Goal: Check status: Check status

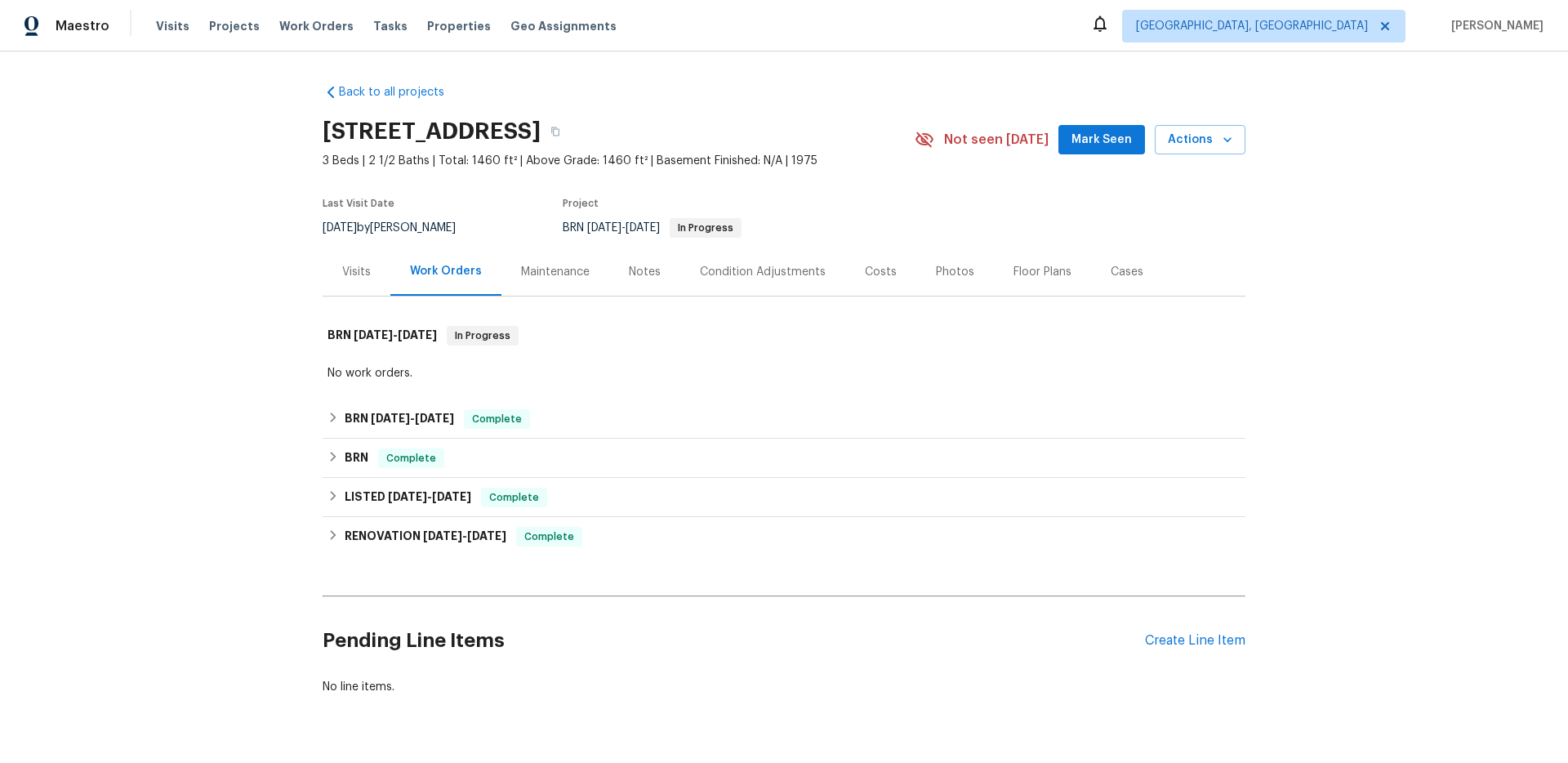
drag, startPoint x: 376, startPoint y: 371, endPoint x: 378, endPoint y: 394, distance: 23.1
click at [376, 383] on div "No work orders." at bounding box center [784, 373] width 923 height 25
click at [378, 394] on div "Back to all projects [STREET_ADDRESS] 3 Beds | 2 1/2 Baths | Total: 1460 ft² | …" at bounding box center [784, 390] width 923 height 637
click at [361, 405] on div "BRN [DATE] - [DATE] Complete" at bounding box center [784, 419] width 923 height 39
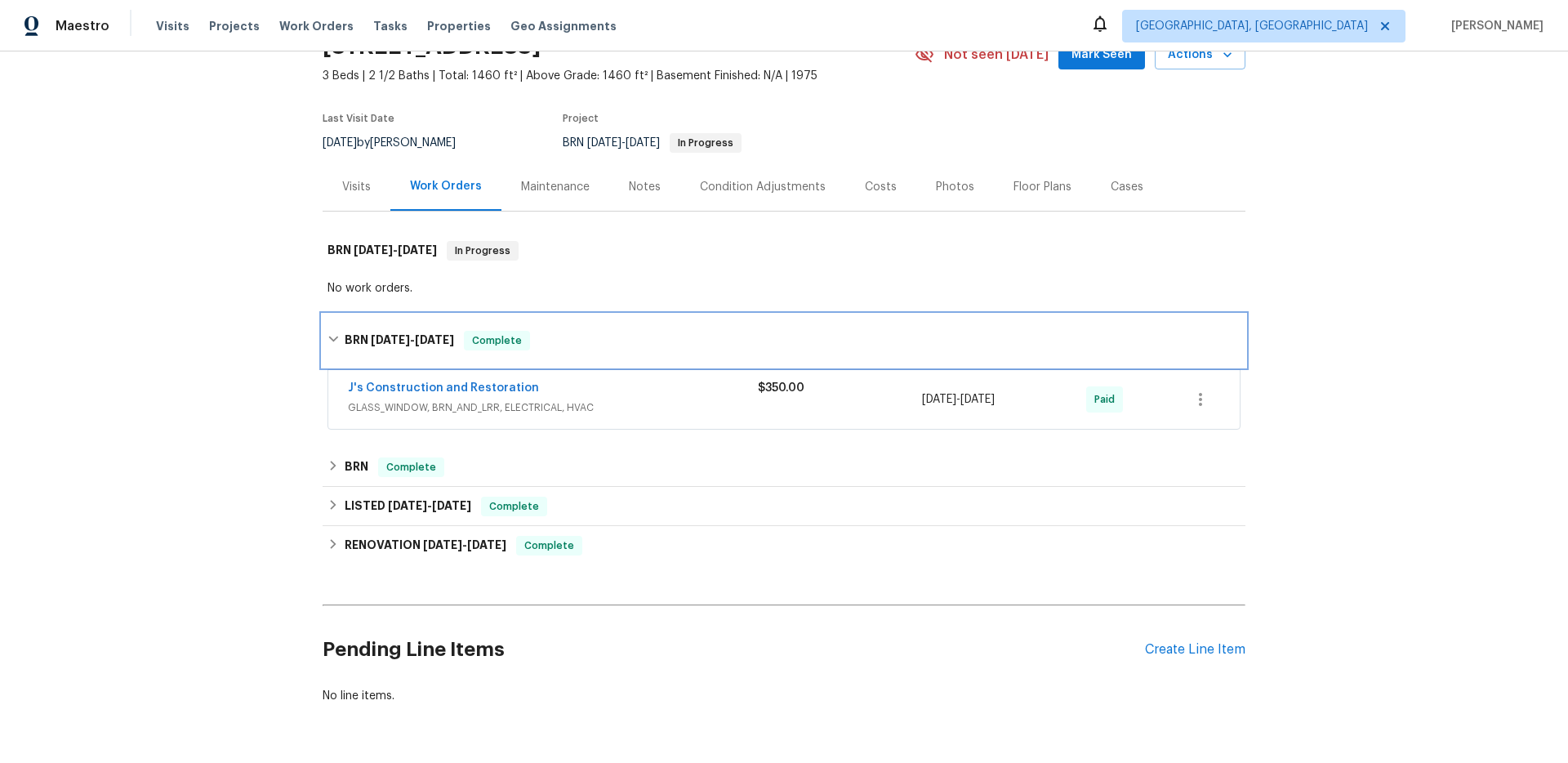
scroll to position [104, 0]
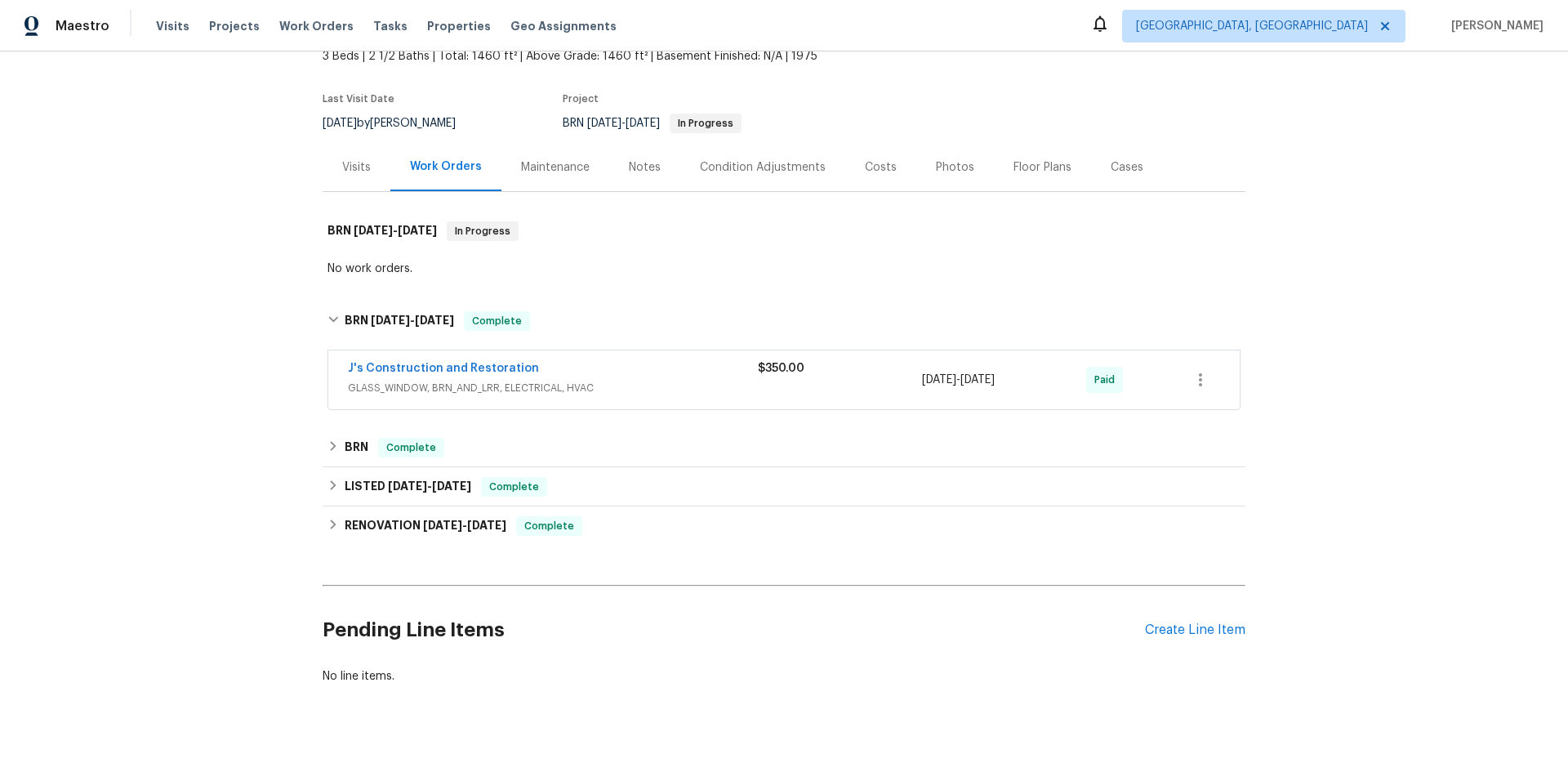
drag, startPoint x: 270, startPoint y: 428, endPoint x: 316, endPoint y: 412, distance: 48.7
click at [281, 424] on div "Back to all projects [STREET_ADDRESS] 3 Beds | 2 1/2 Baths | Total: 1460 ft² | …" at bounding box center [784, 407] width 1568 height 711
click at [557, 390] on span "GLASS_WINDOW, BRN_AND_LRR, ELECTRICAL, HVAC" at bounding box center [553, 387] width 410 height 16
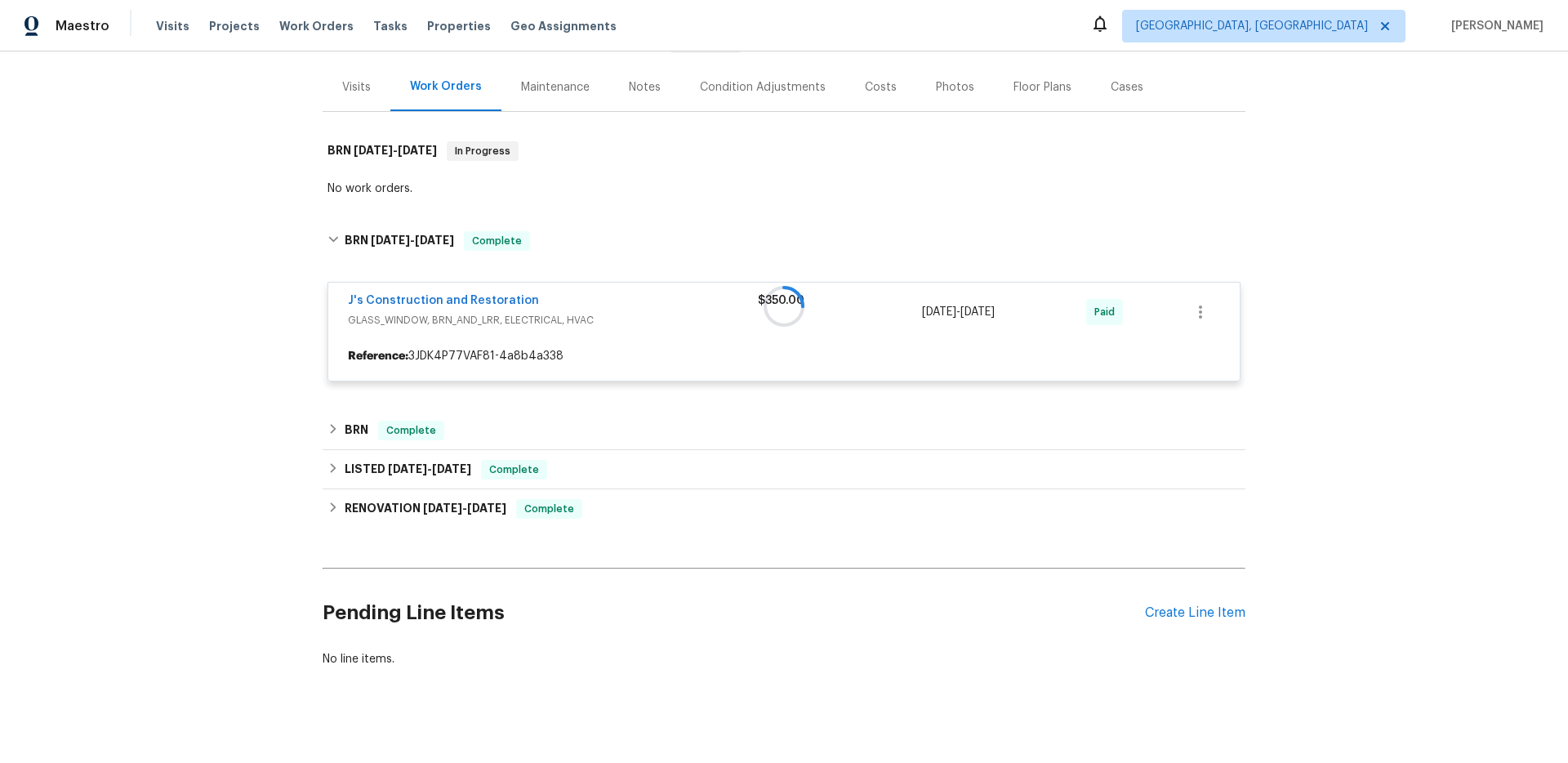
scroll to position [208, 0]
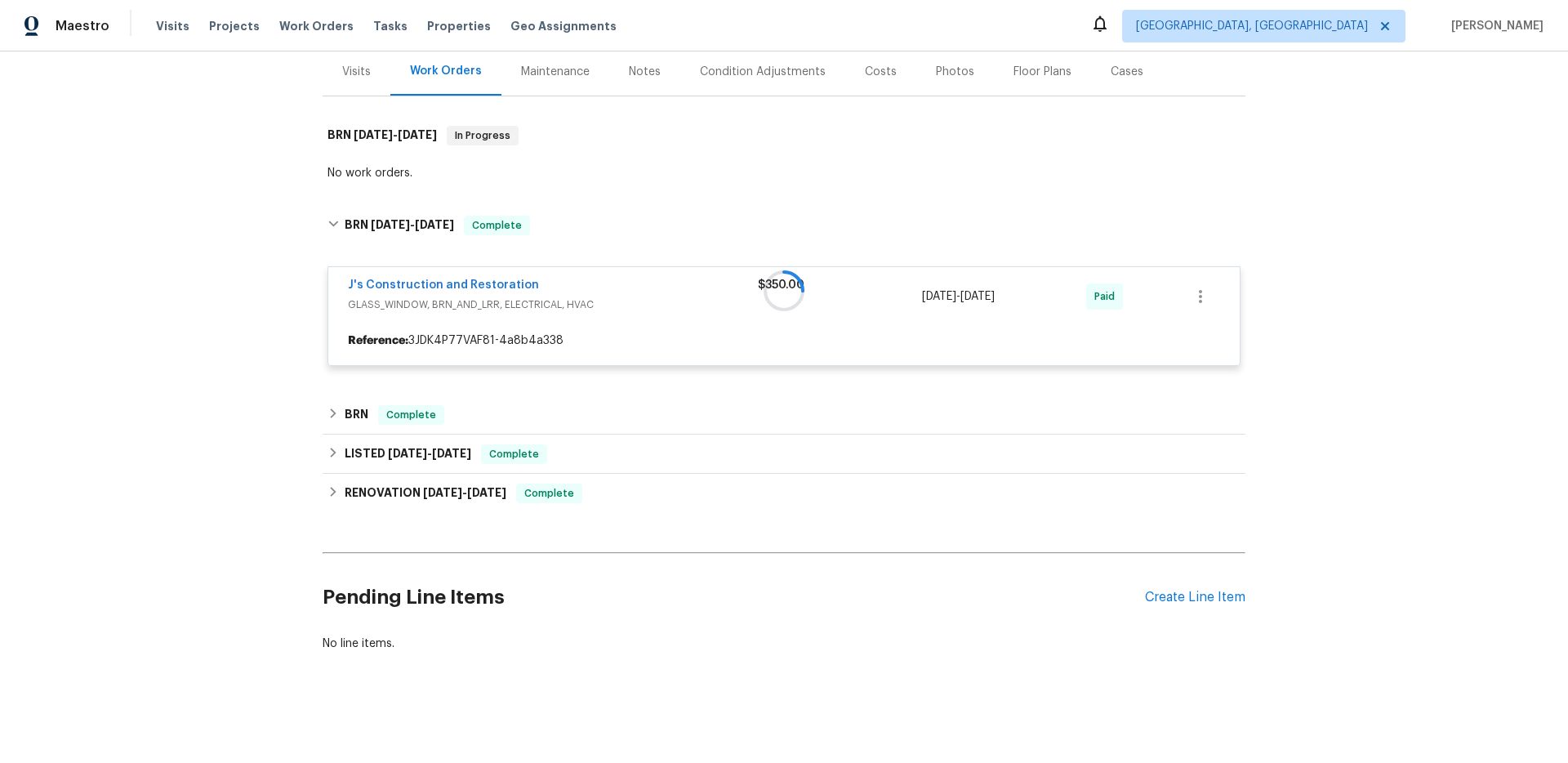
drag, startPoint x: 253, startPoint y: 448, endPoint x: 274, endPoint y: 437, distance: 23.7
click at [259, 445] on div "Back to all projects [STREET_ADDRESS] 3 Beds | 2 1/2 Baths | Total: 1460 ft² | …" at bounding box center [784, 407] width 1568 height 711
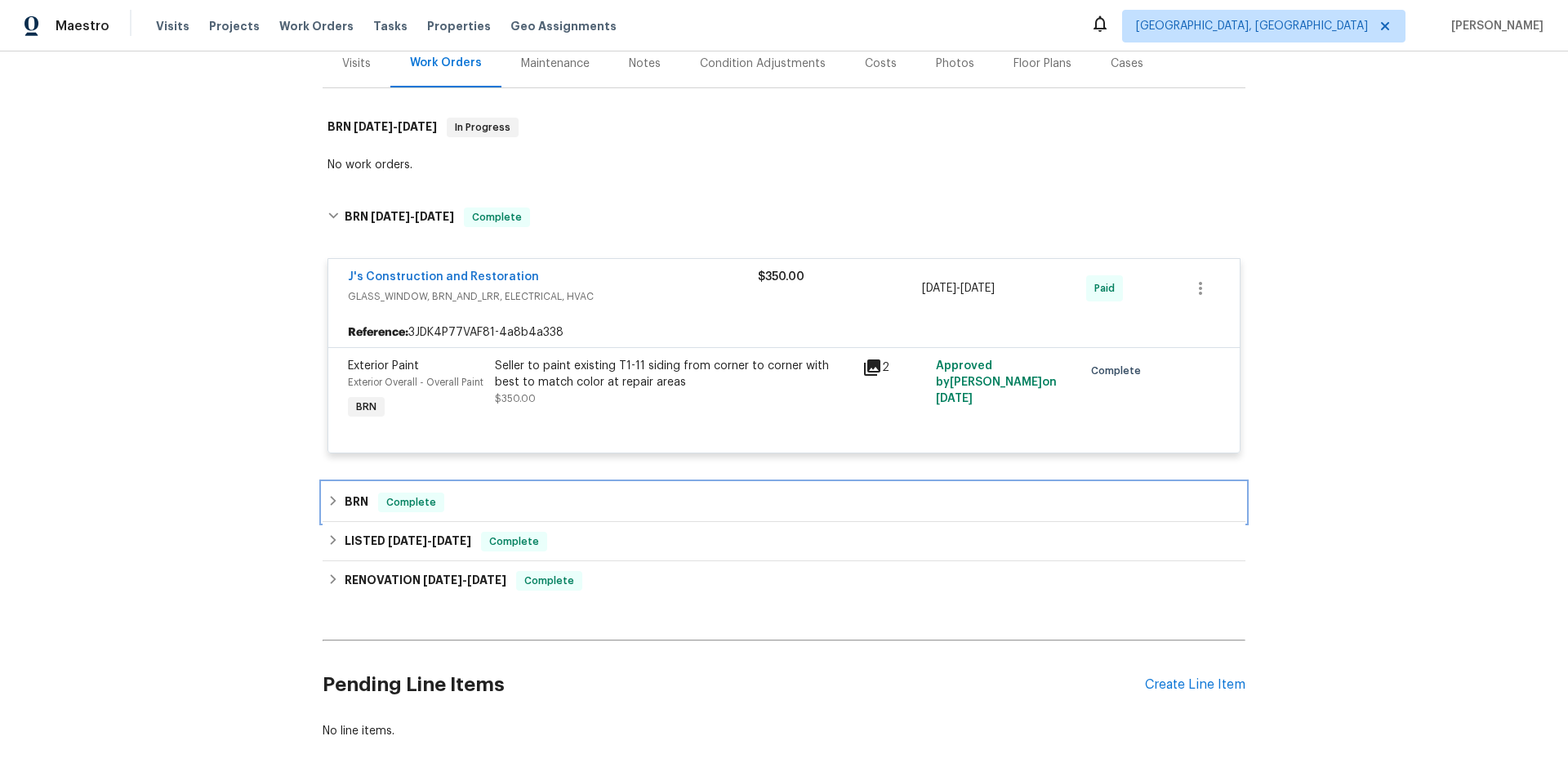
drag, startPoint x: 408, startPoint y: 491, endPoint x: 270, endPoint y: 462, distance: 141.0
click at [407, 491] on div "BRN Complete" at bounding box center [784, 502] width 923 height 39
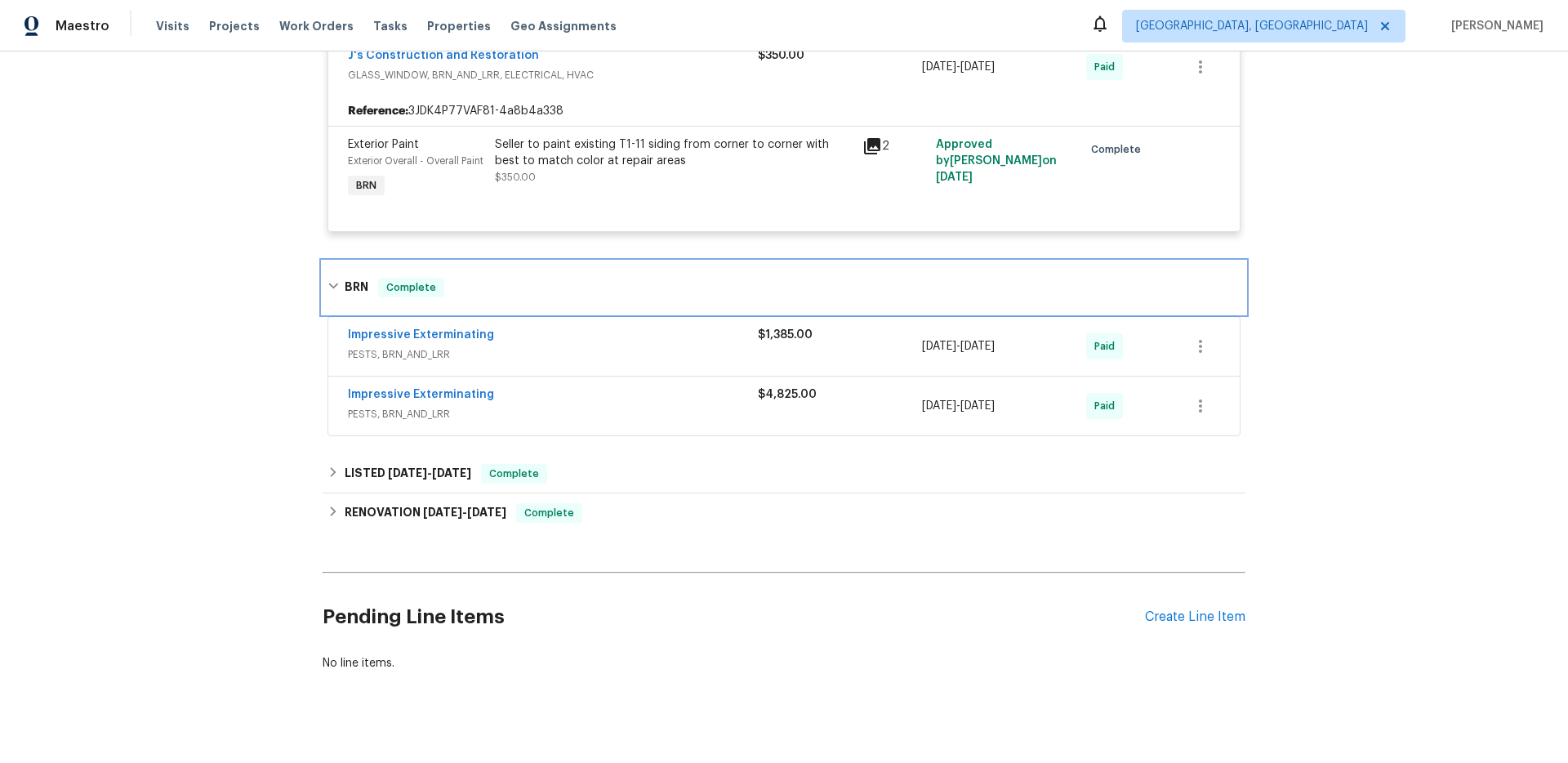
scroll to position [436, 0]
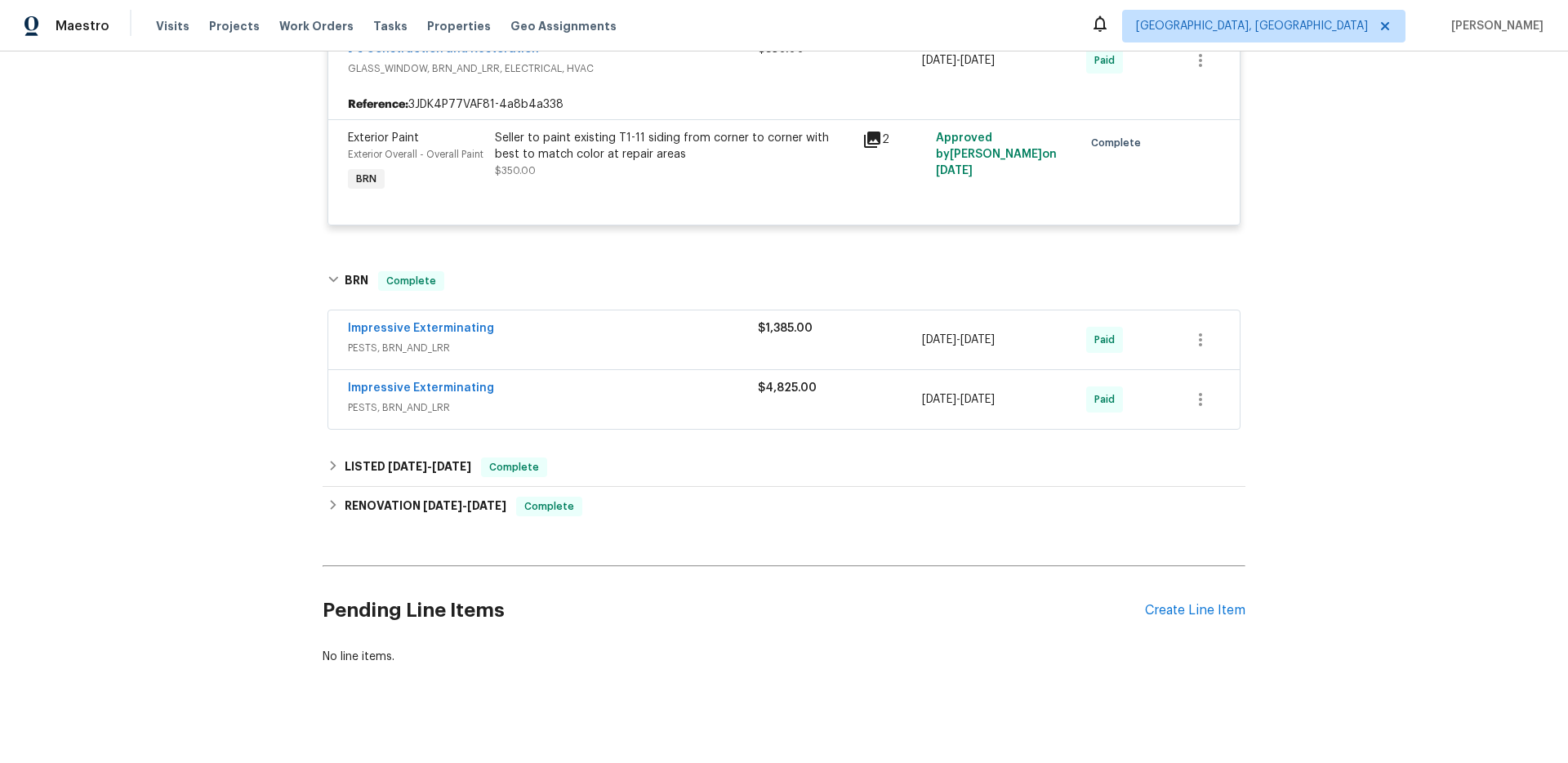
click at [595, 399] on div "Impressive Exterminating" at bounding box center [553, 389] width 410 height 19
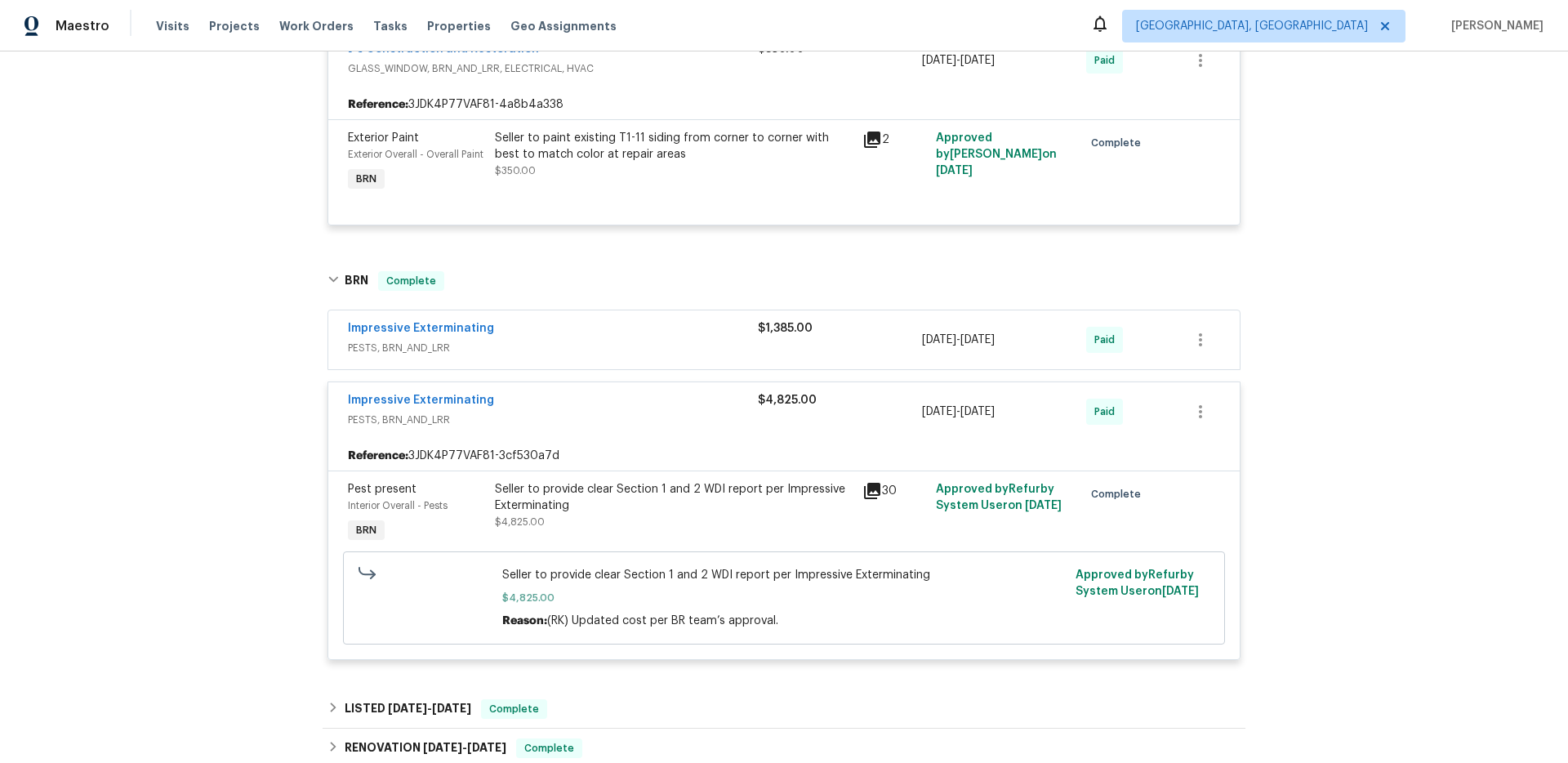
scroll to position [435, 0]
click at [575, 353] on span "PESTS, BRN_AND_LRR" at bounding box center [553, 348] width 410 height 16
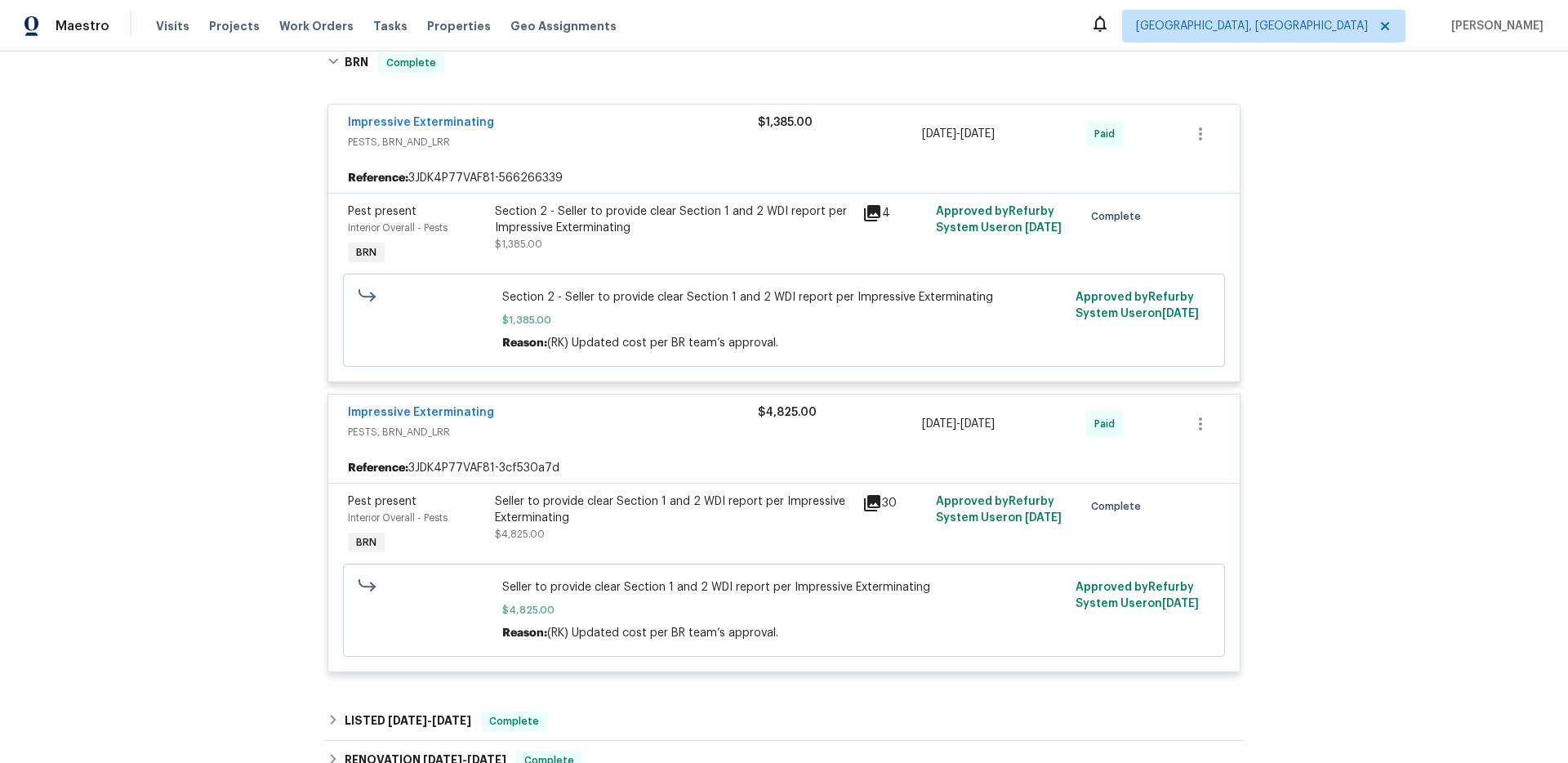
scroll to position [655, 0]
click at [413, 416] on link "Impressive Exterminating" at bounding box center [421, 412] width 147 height 12
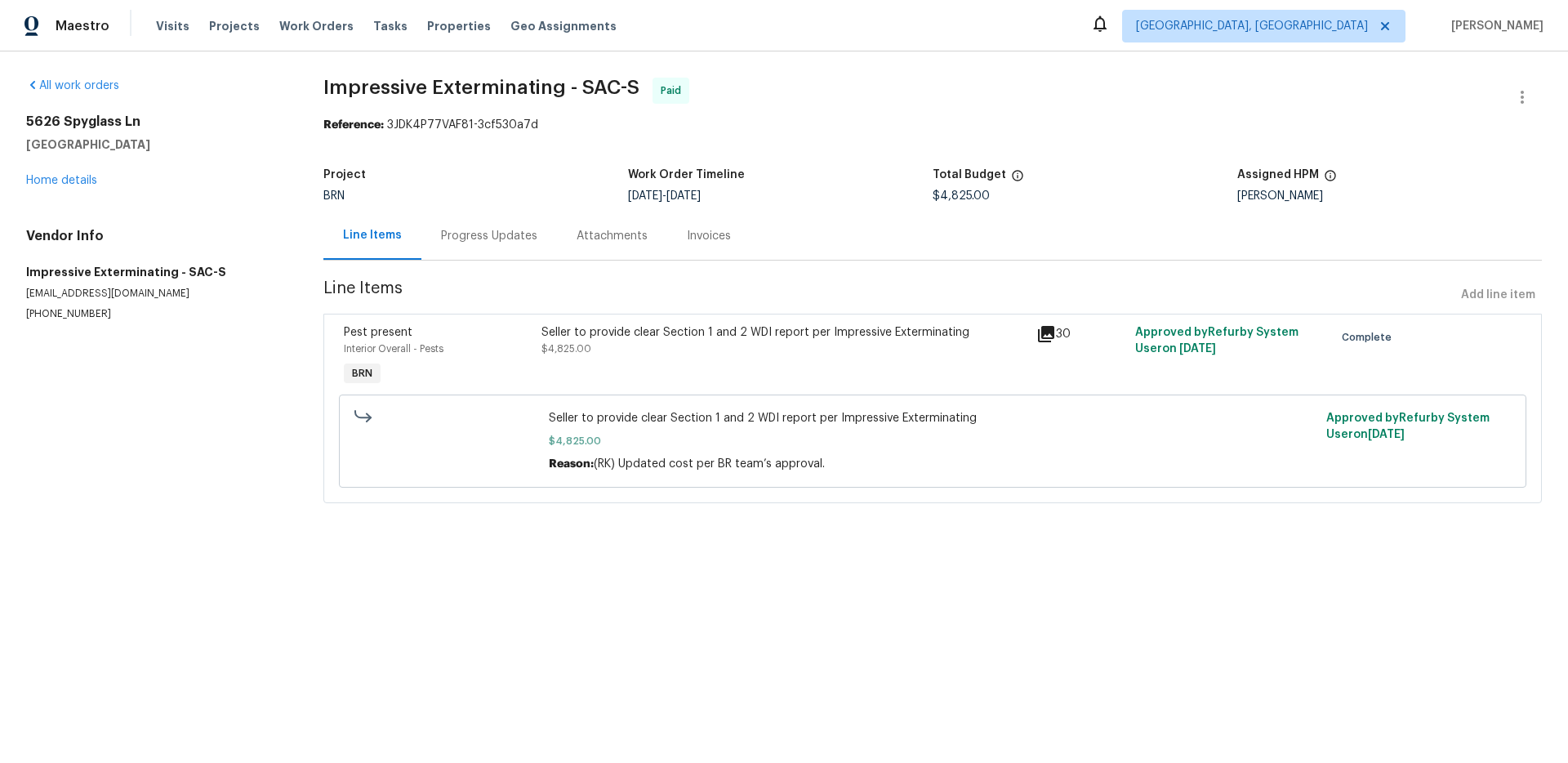
click at [506, 237] on div "Progress Updates" at bounding box center [490, 235] width 97 height 16
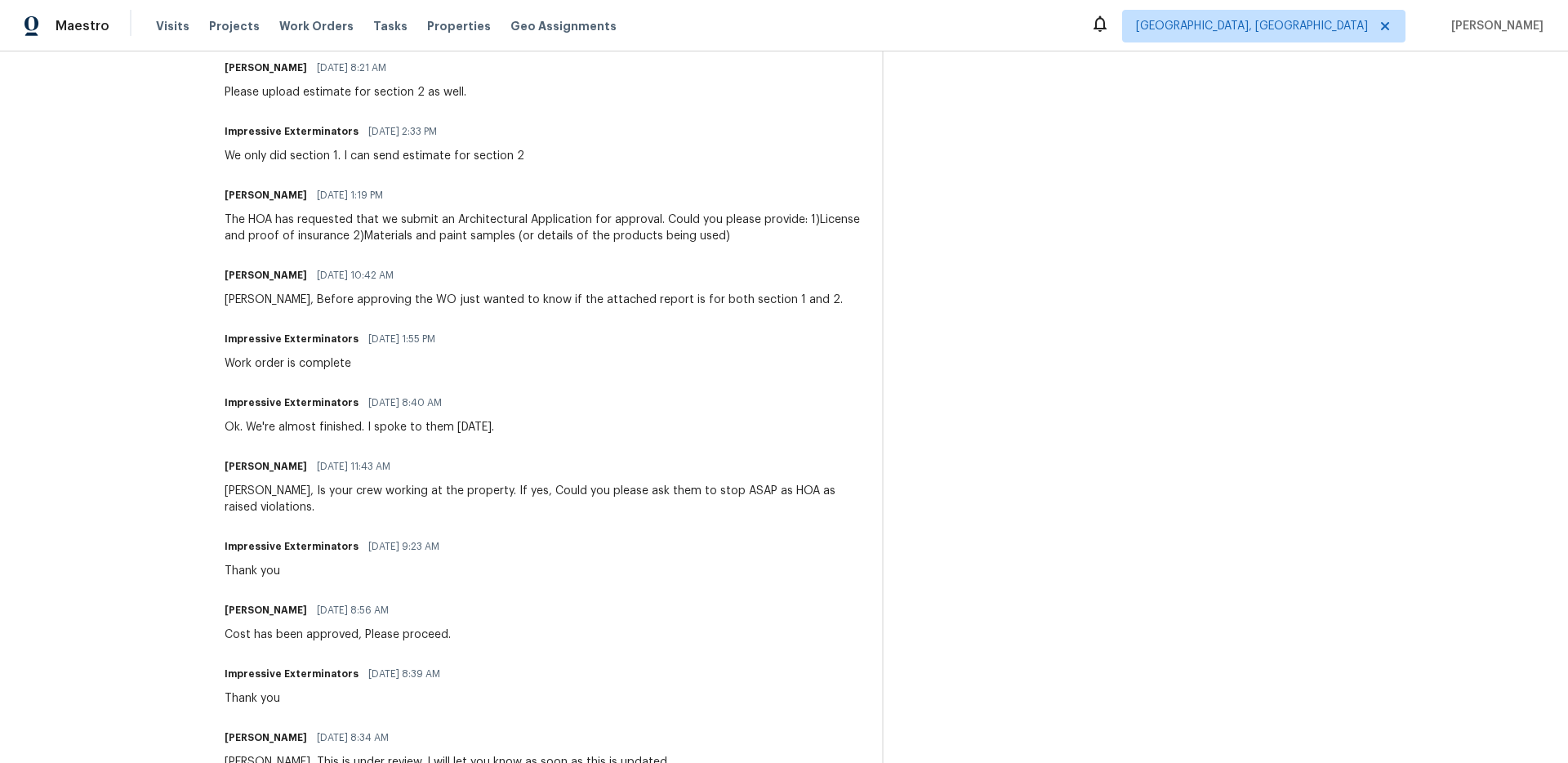
scroll to position [1658, 0]
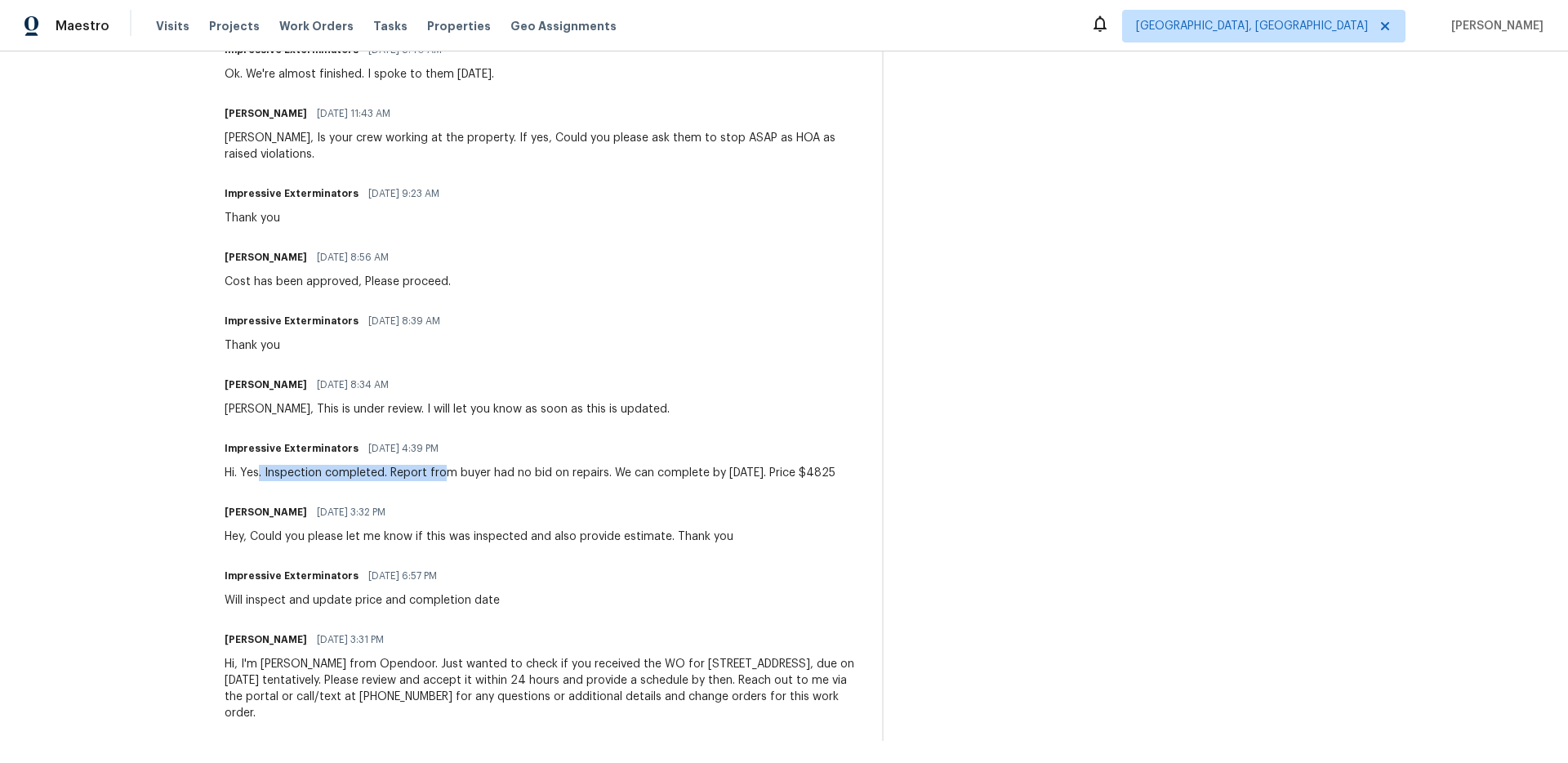
drag, startPoint x: 301, startPoint y: 451, endPoint x: 438, endPoint y: 455, distance: 137.1
click at [438, 465] on div "Hi. Yes. Inspection completed. Report from buyer had no bid on repairs. We can …" at bounding box center [529, 473] width 611 height 16
click at [435, 500] on div "[PERSON_NAME] [DATE] 3:32 PM" at bounding box center [479, 511] width 509 height 23
click at [851, 451] on div "Impressive Exterminators [DATE] 4:39 PM Hi. Yes. Inspection completed. Report f…" at bounding box center [544, 459] width 639 height 44
click at [755, 500] on div "[PERSON_NAME] [DATE] 3:32 PM Hey, Could you please let me know if this was insp…" at bounding box center [544, 522] width 639 height 44
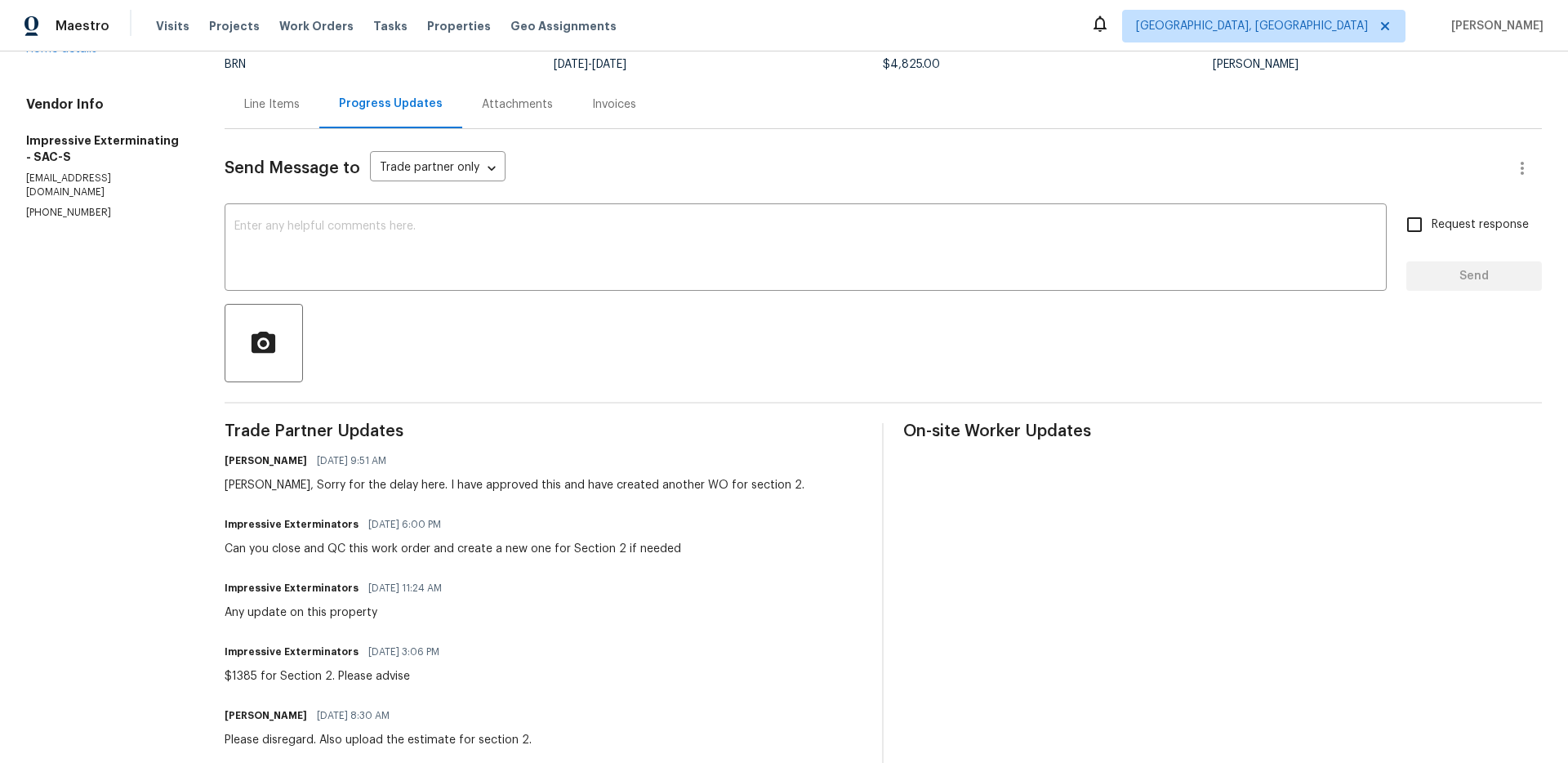
scroll to position [0, 0]
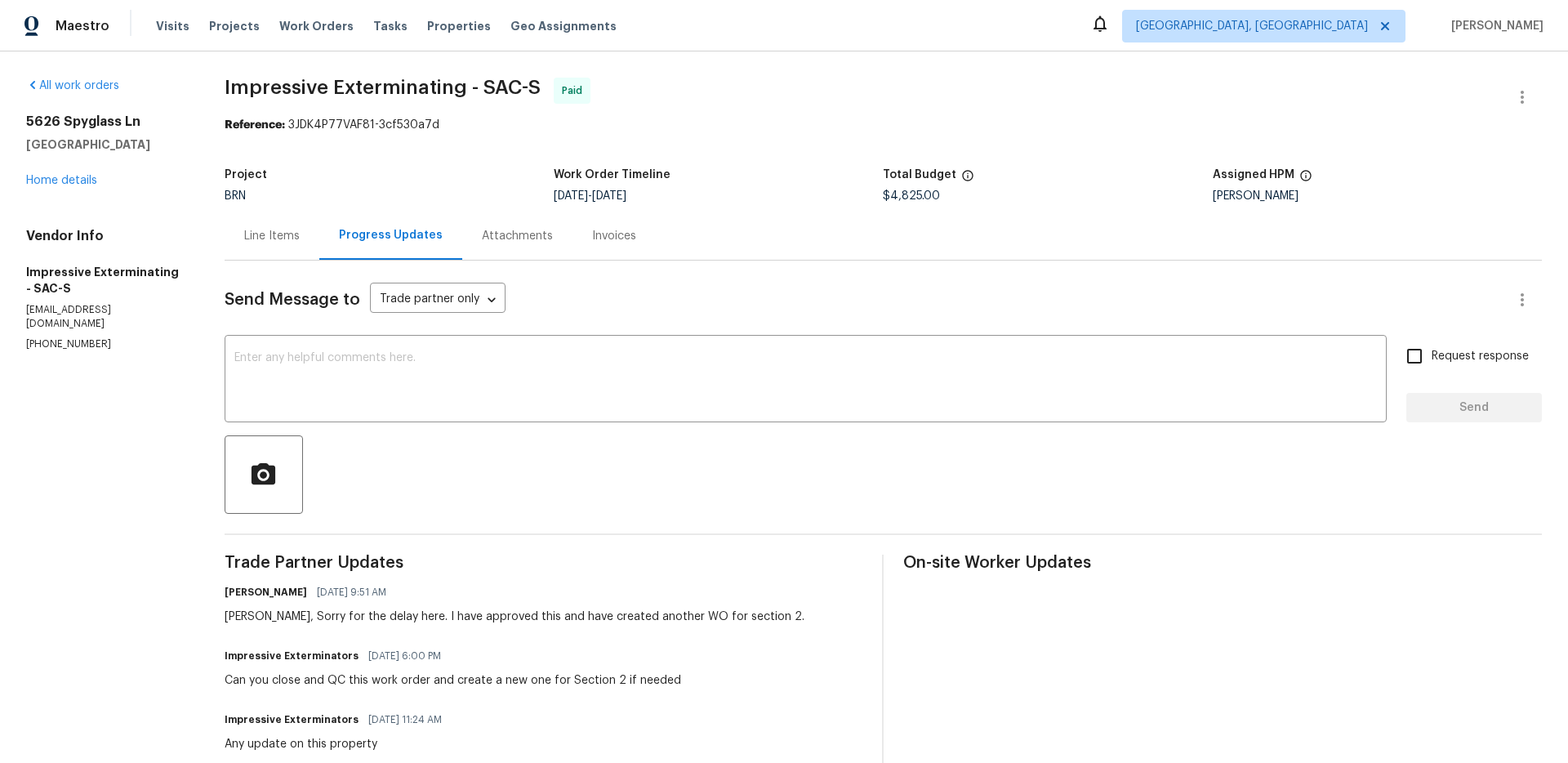
click at [269, 231] on div "Line Items" at bounding box center [272, 235] width 56 height 16
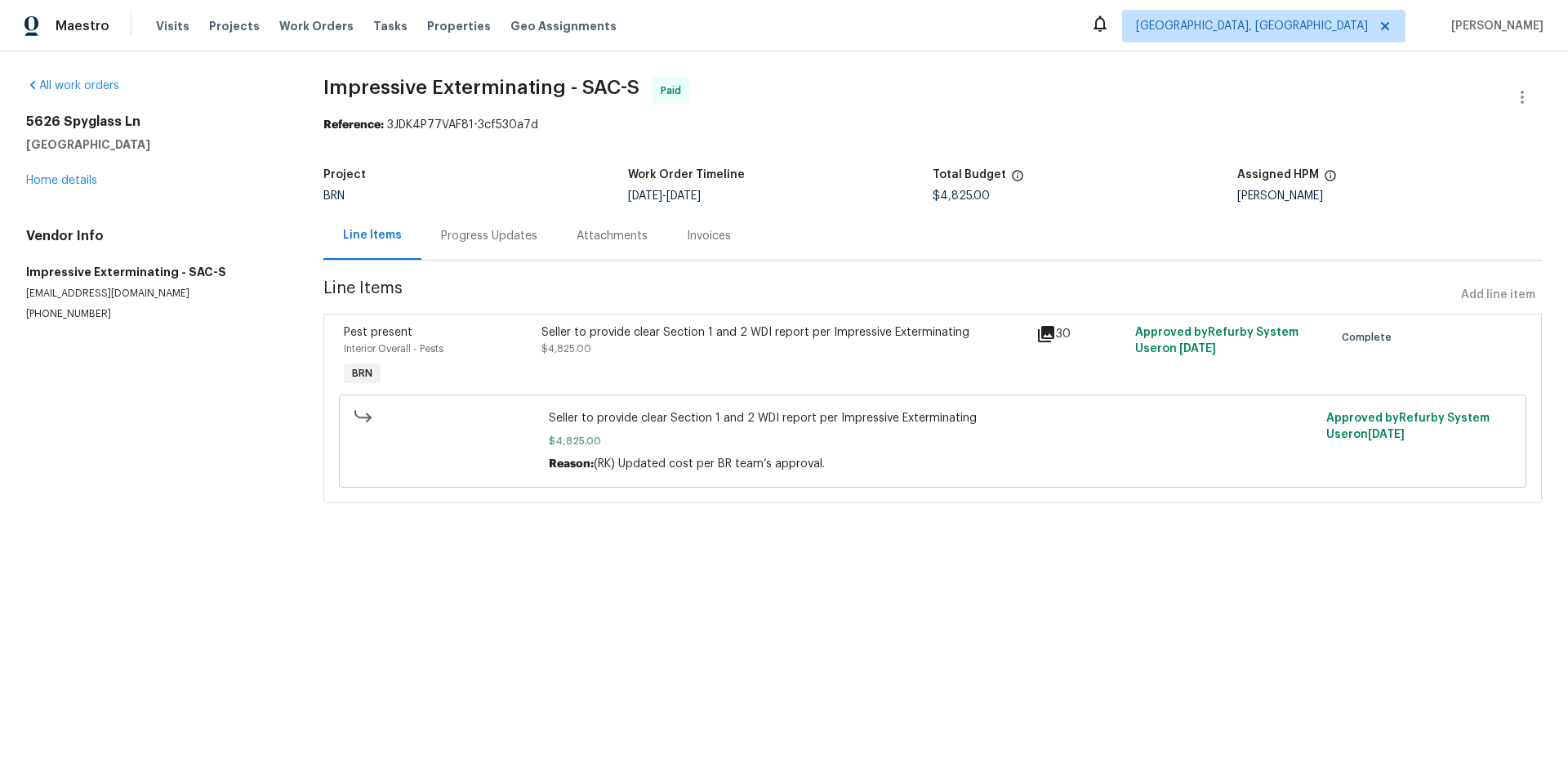
click at [277, 423] on section "All work orders [STREET_ADDRESS] Home details Vendor Info Impressive Exterminat…" at bounding box center [155, 301] width 258 height 445
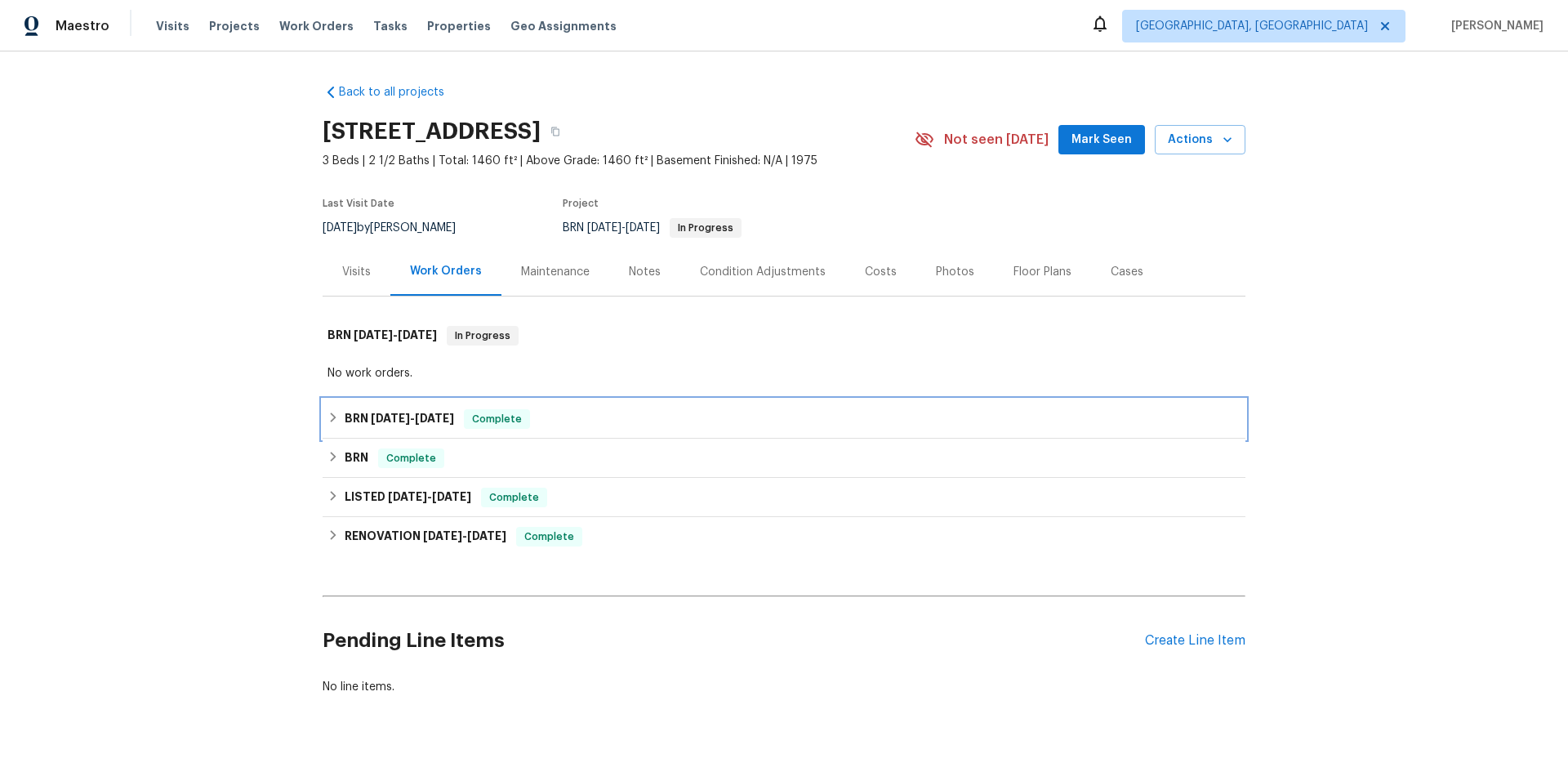
click at [435, 416] on span "[DATE]" at bounding box center [435, 418] width 39 height 12
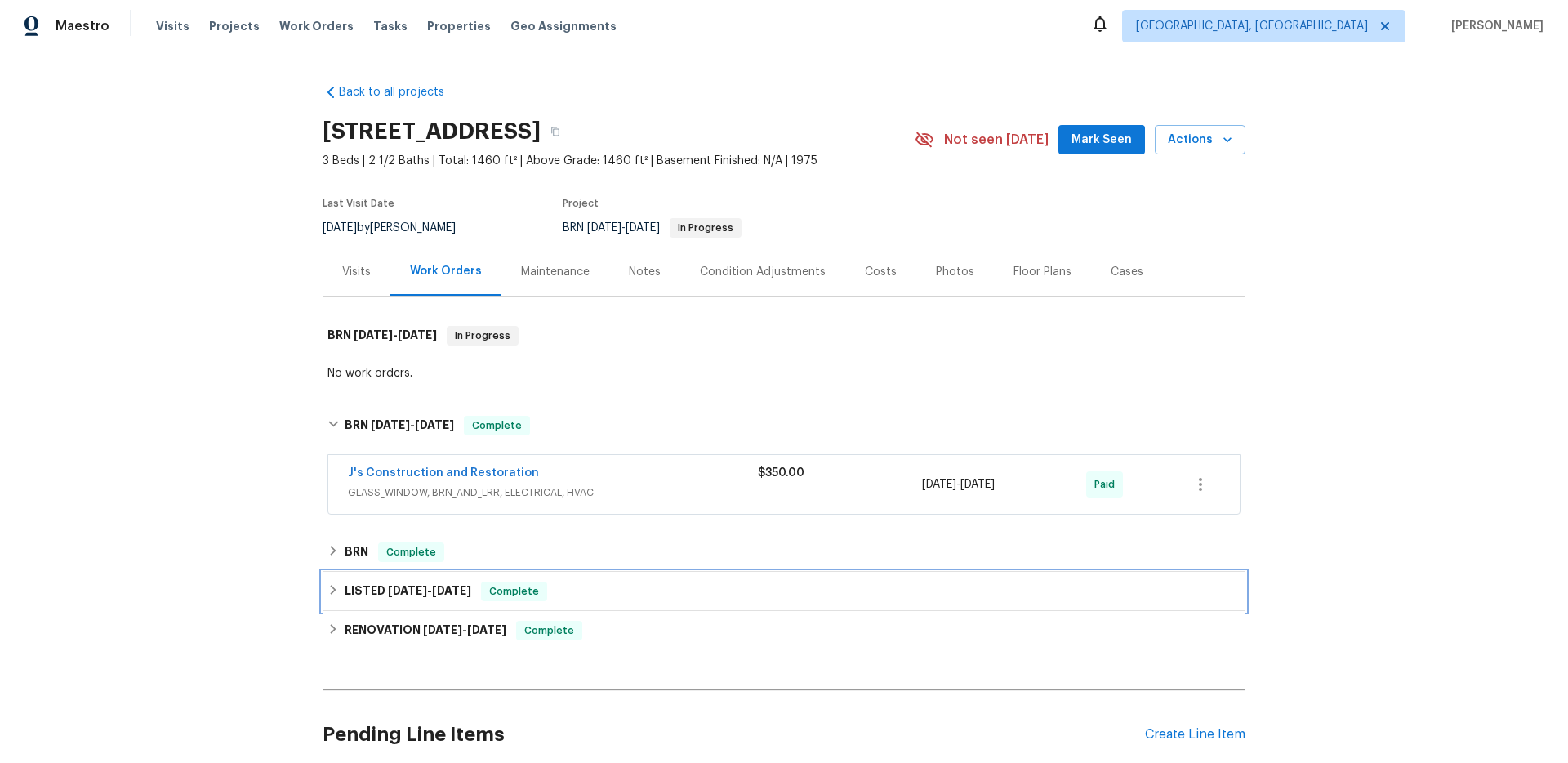
click at [426, 581] on div "LISTED 5/28/25 - 5/29/25 Complete" at bounding box center [784, 591] width 923 height 39
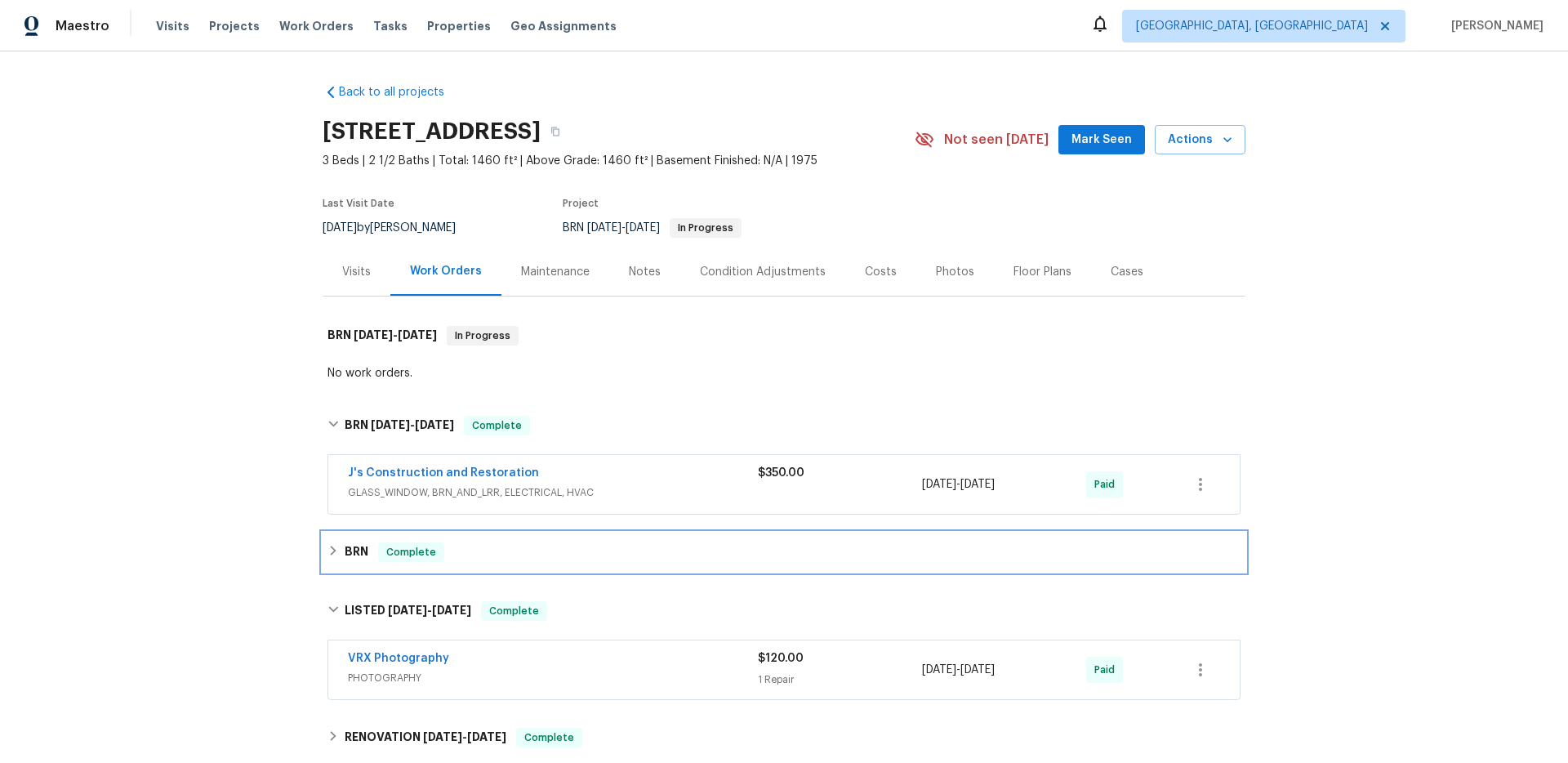
drag, startPoint x: 437, startPoint y: 561, endPoint x: 547, endPoint y: 527, distance: 115.1
click at [437, 561] on div "BRN Complete" at bounding box center [784, 552] width 923 height 39
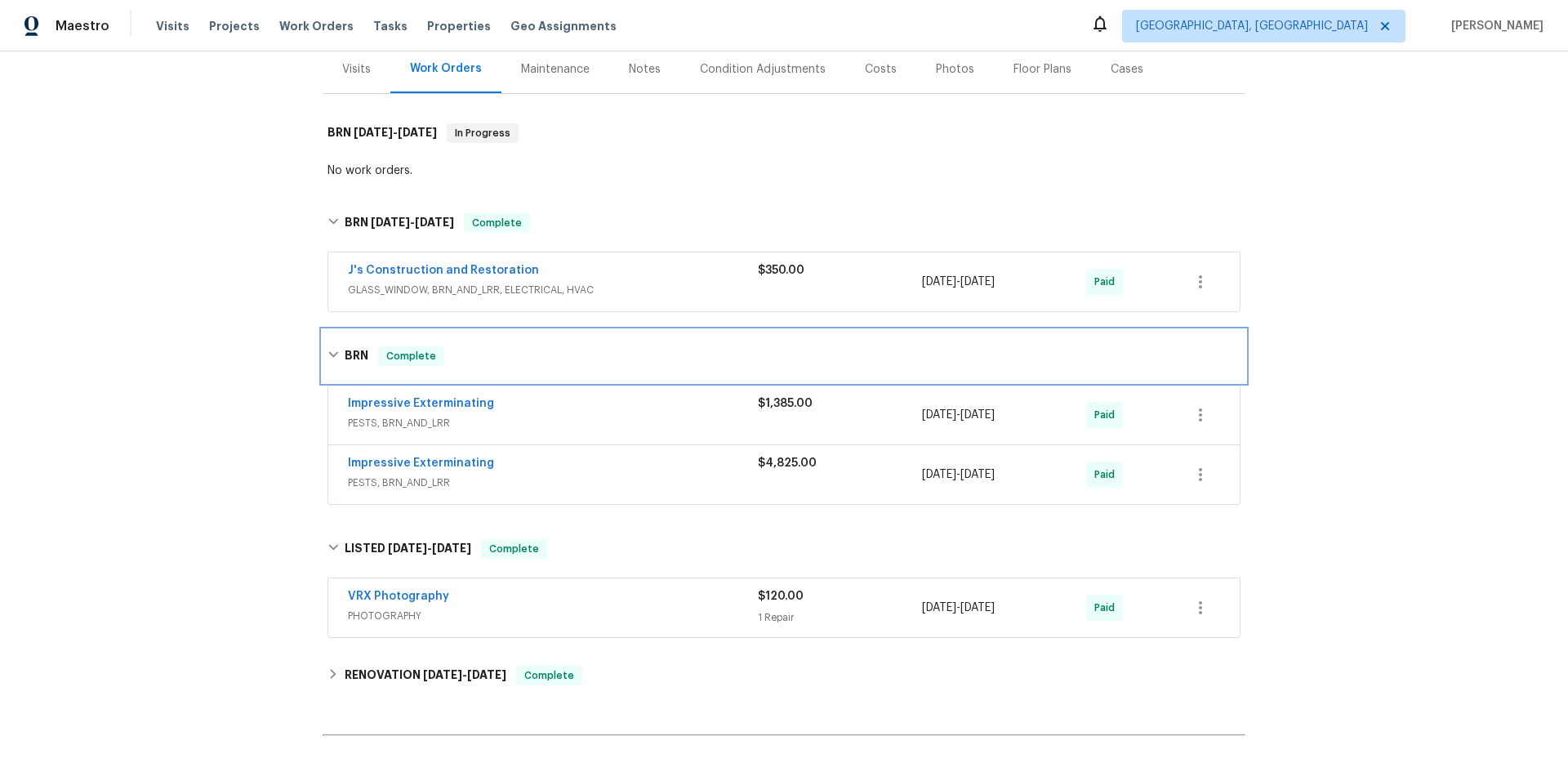
scroll to position [215, 0]
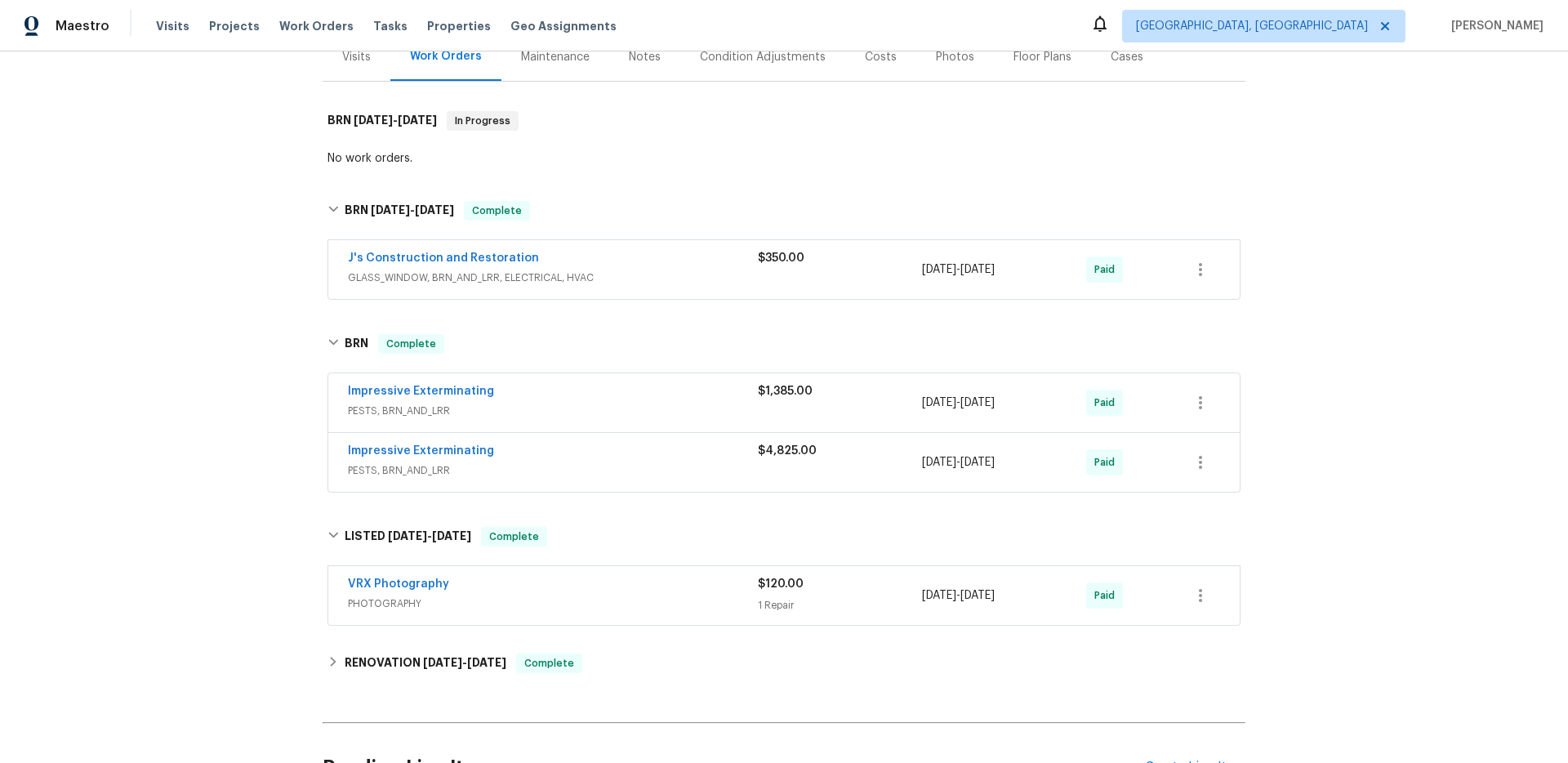
click at [574, 384] on div "Impressive Exterminating" at bounding box center [553, 392] width 410 height 19
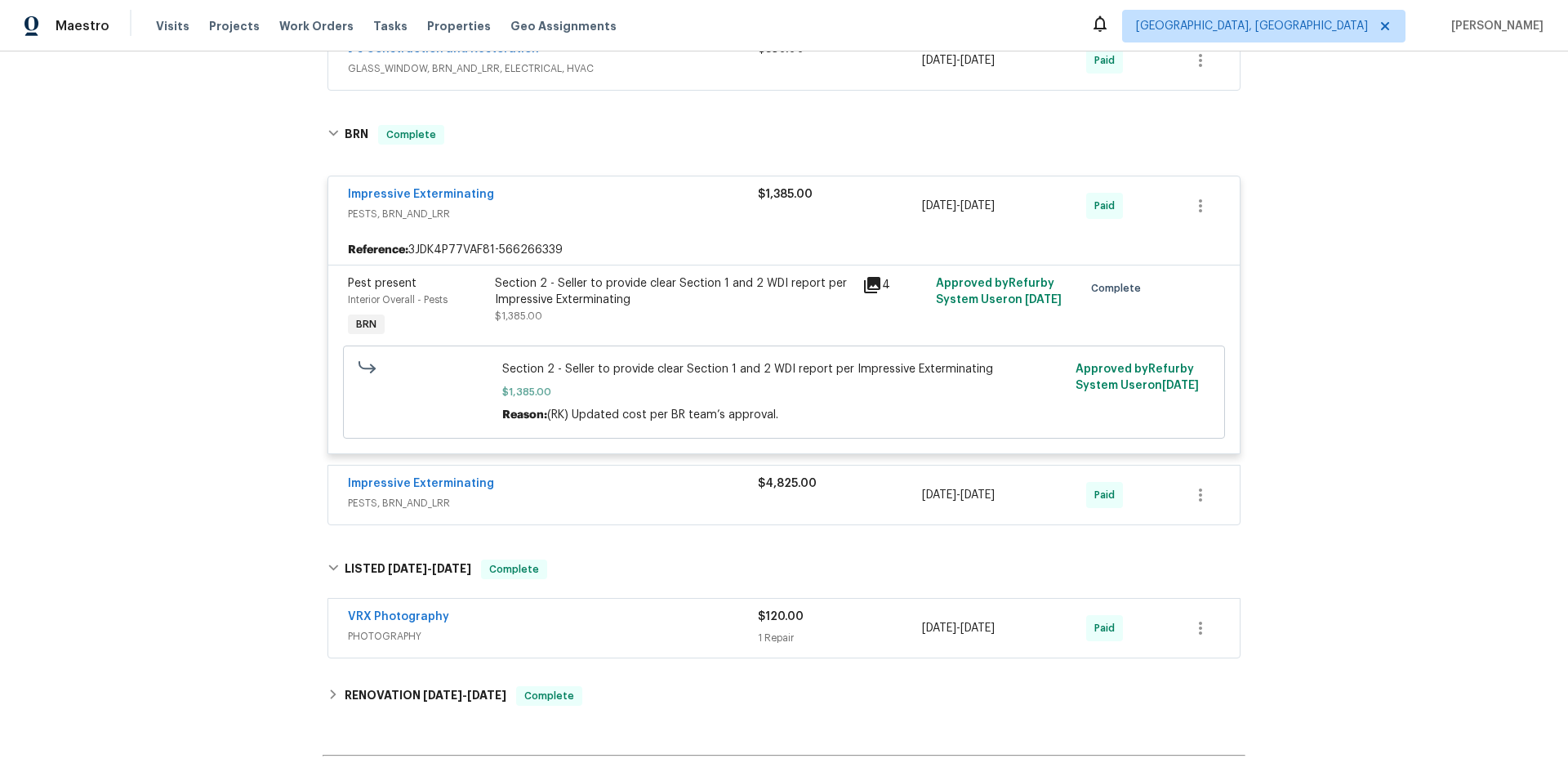
scroll to position [427, 0]
click at [864, 279] on icon at bounding box center [872, 281] width 16 height 16
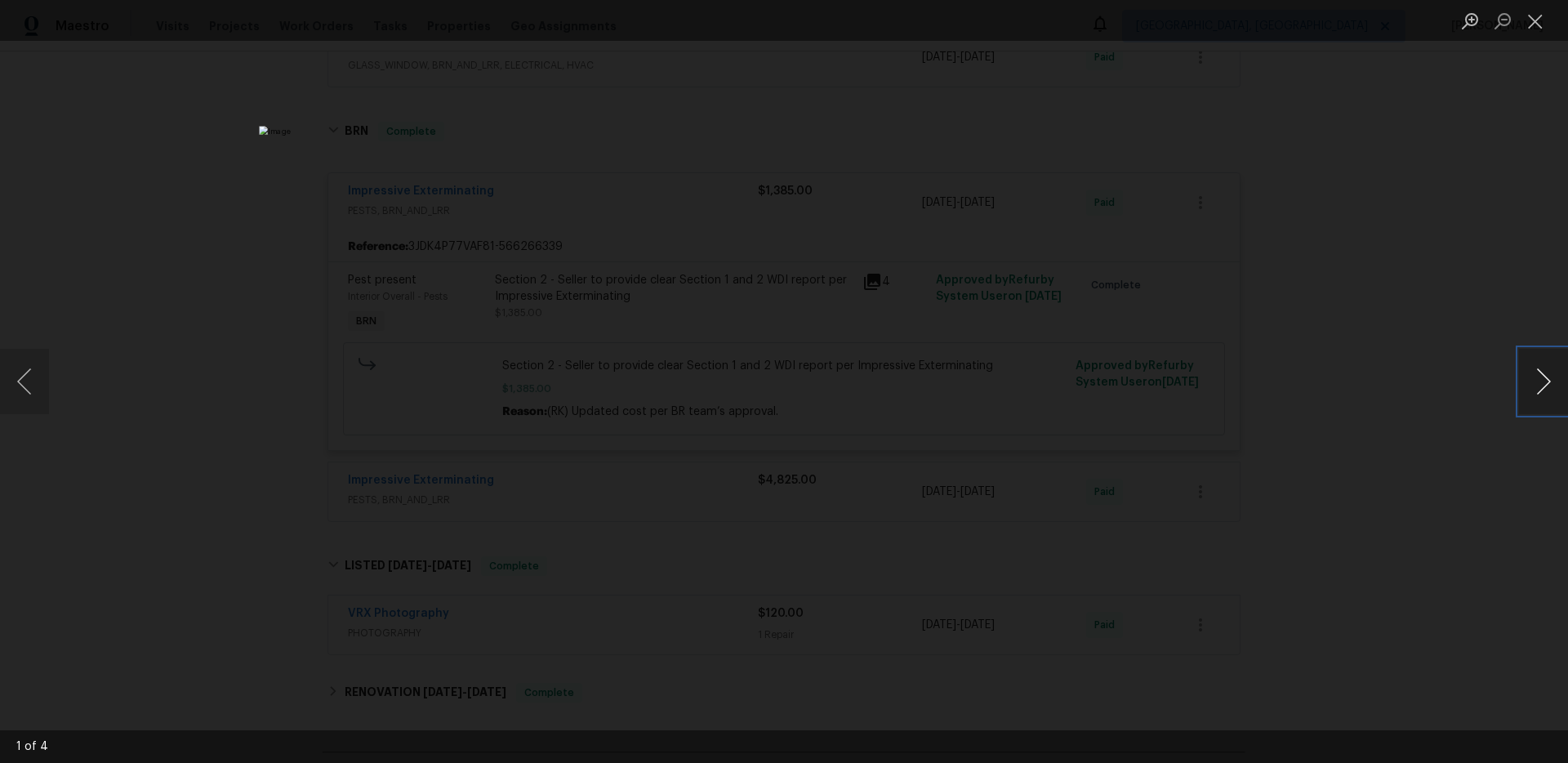
click at [1520, 389] on button "Next image" at bounding box center [1544, 381] width 49 height 65
click at [1321, 469] on div "Lightbox" at bounding box center [784, 381] width 1568 height 763
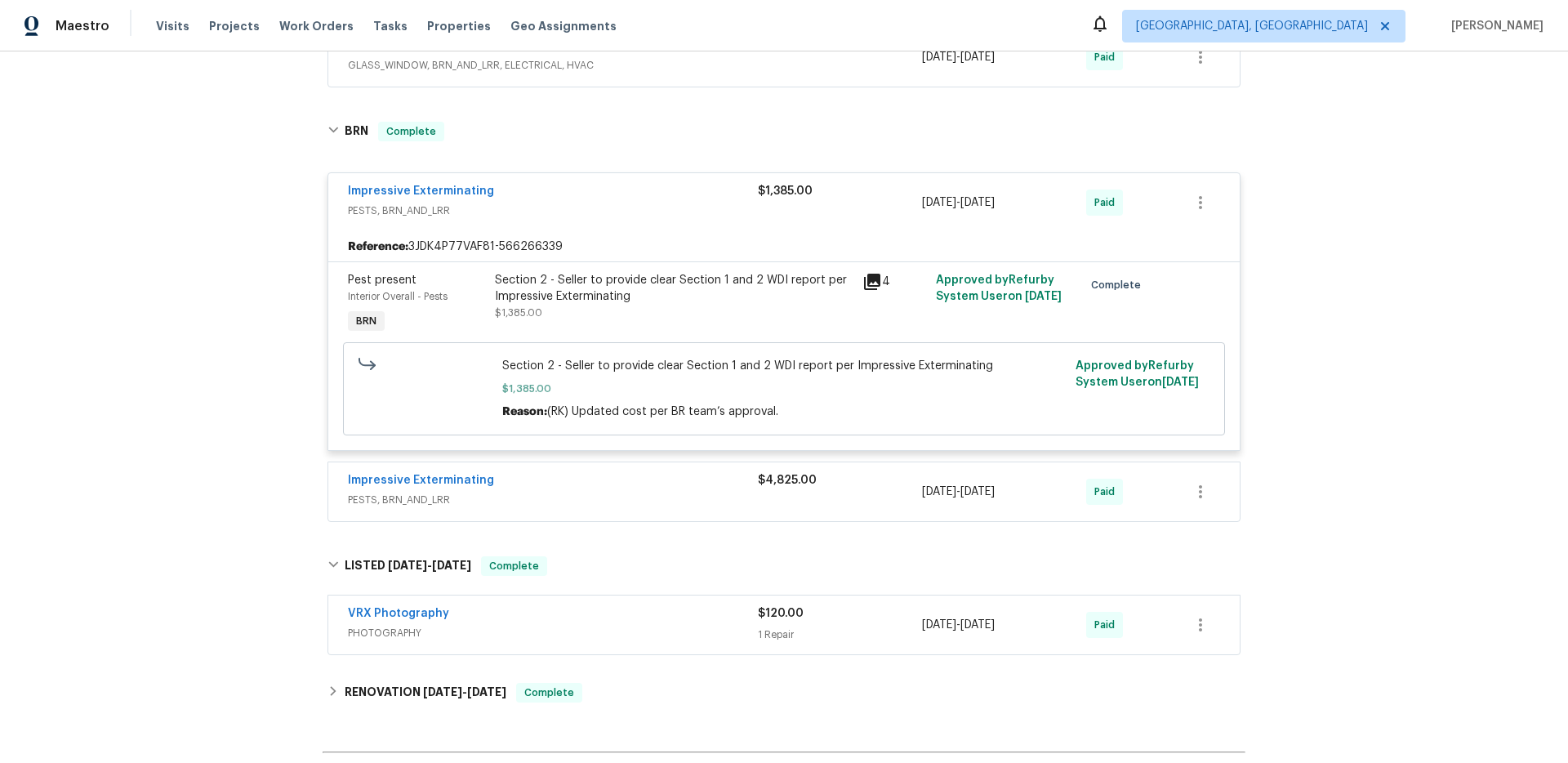
click at [691, 511] on div "Impressive Exterminating PESTS, BRN_AND_LRR" at bounding box center [553, 491] width 410 height 39
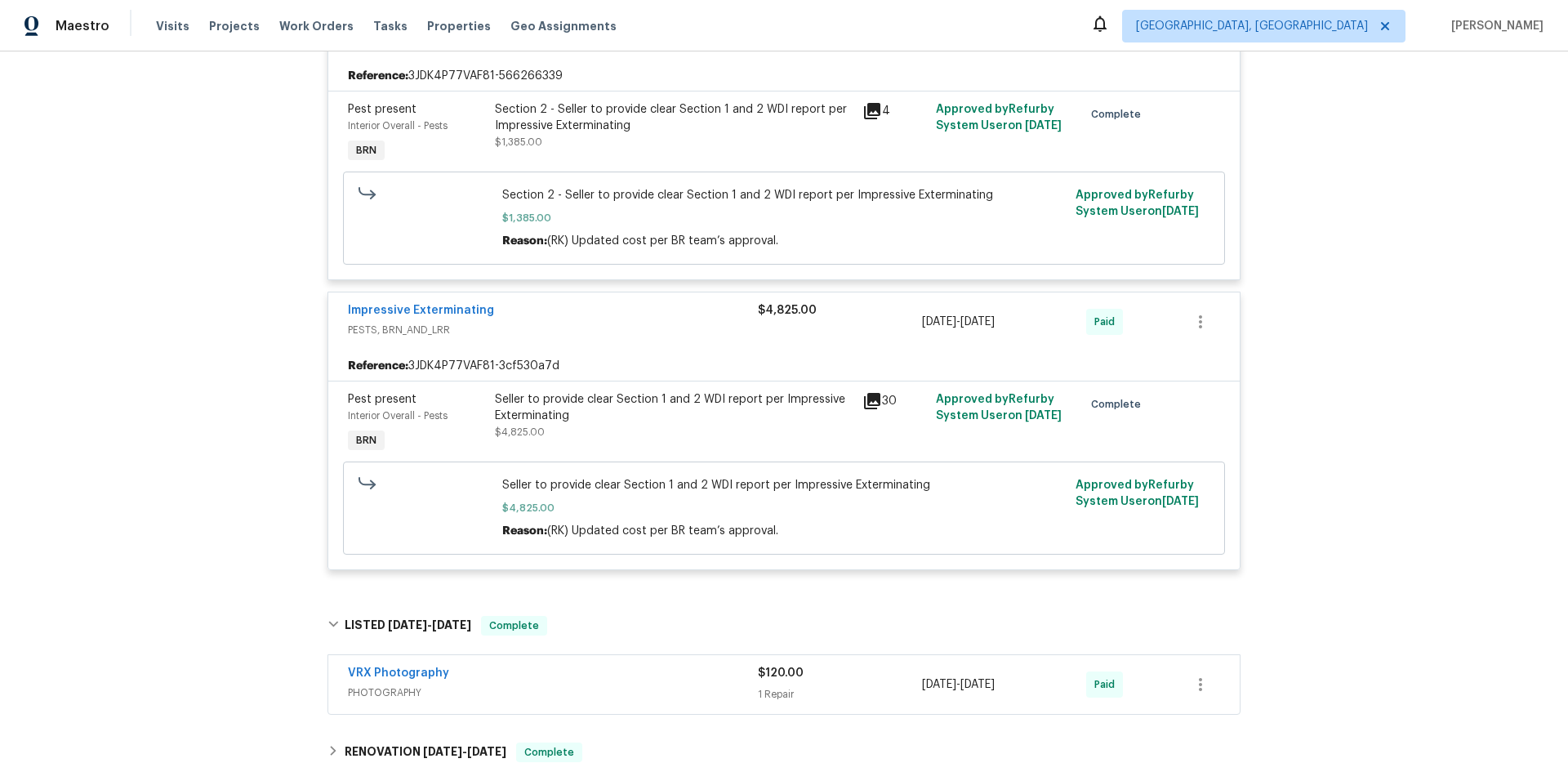
scroll to position [616, 0]
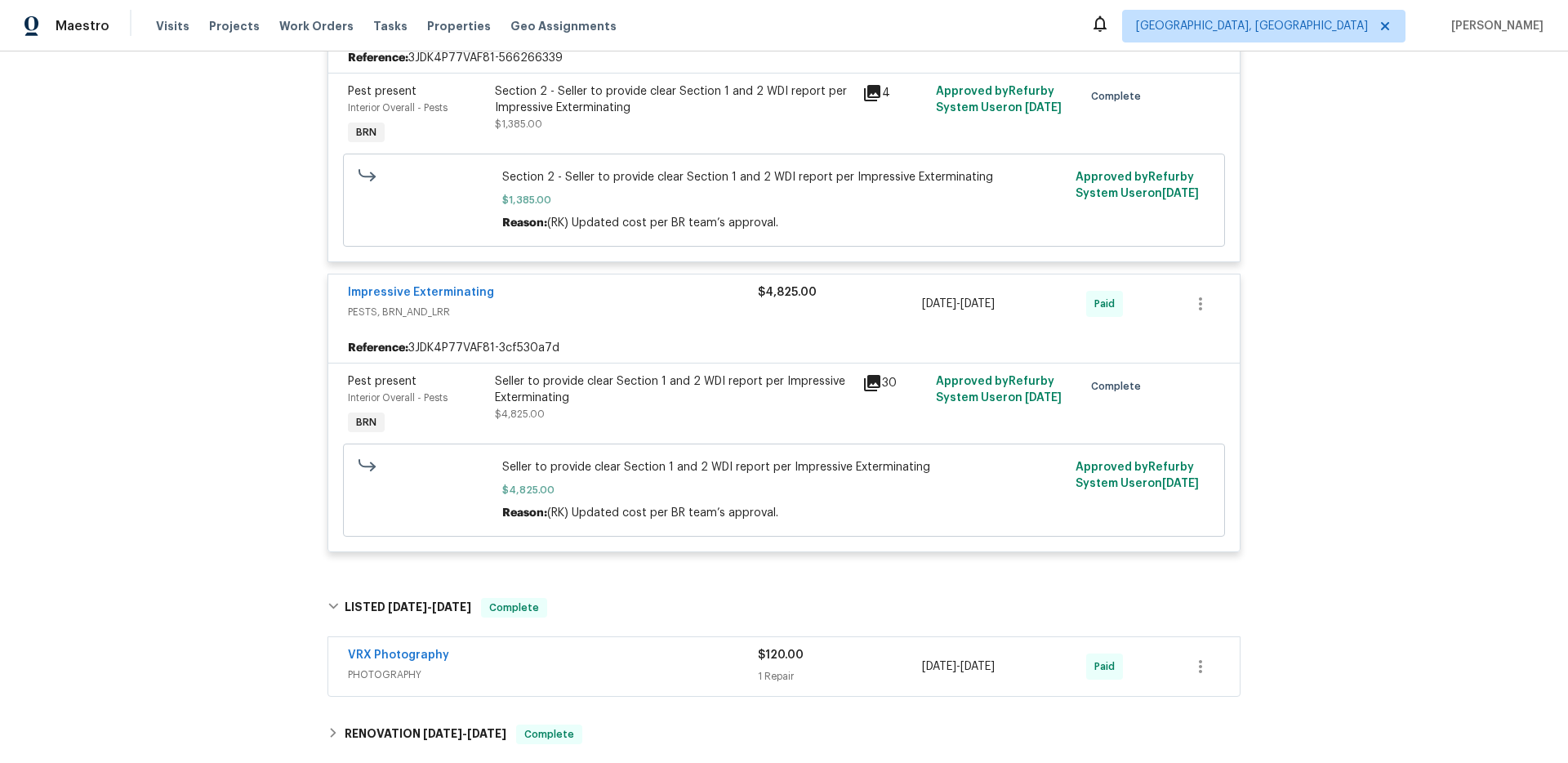
click at [864, 379] on icon at bounding box center [872, 383] width 16 height 16
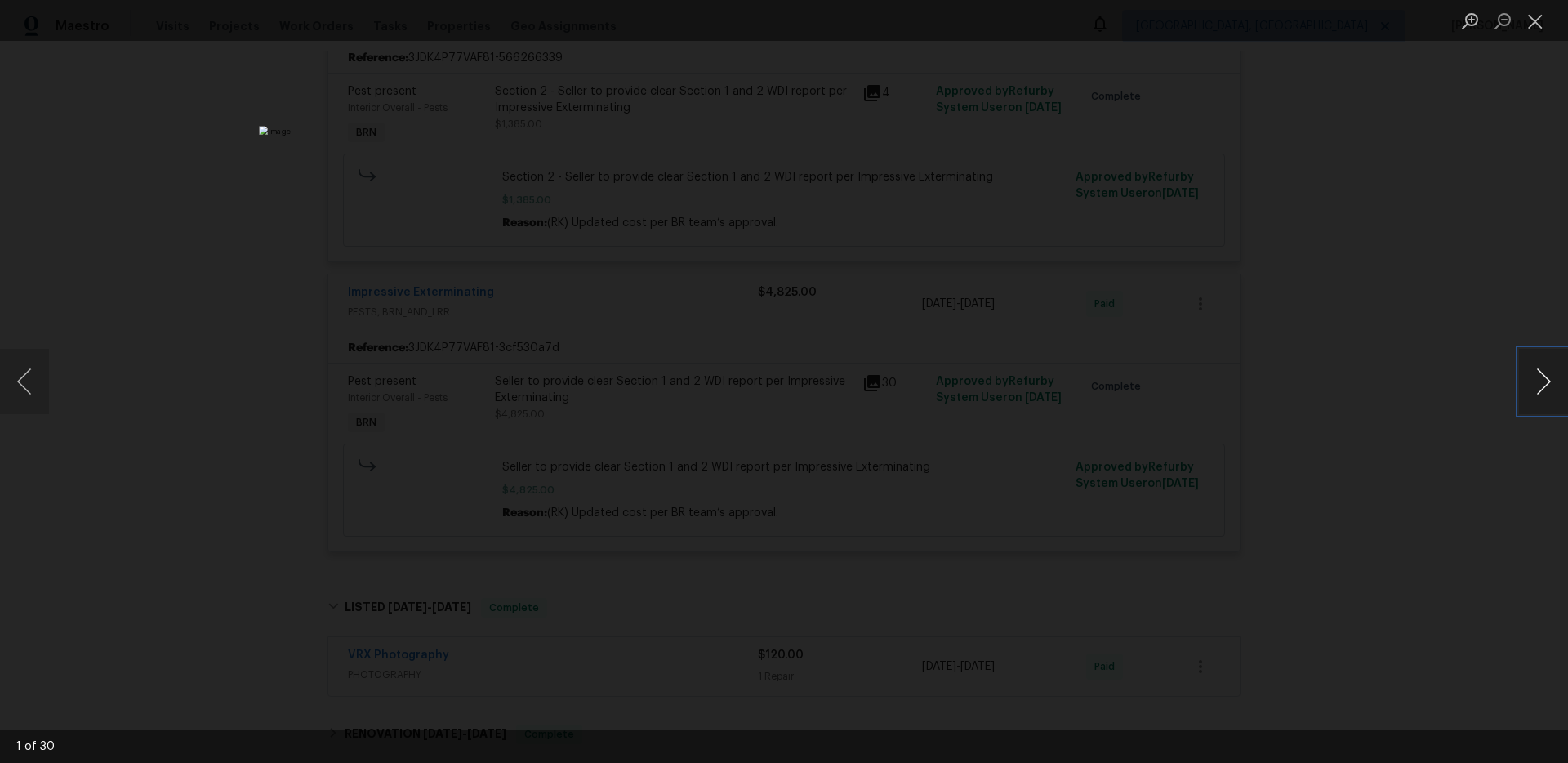
click at [1541, 372] on button "Next image" at bounding box center [1544, 381] width 49 height 65
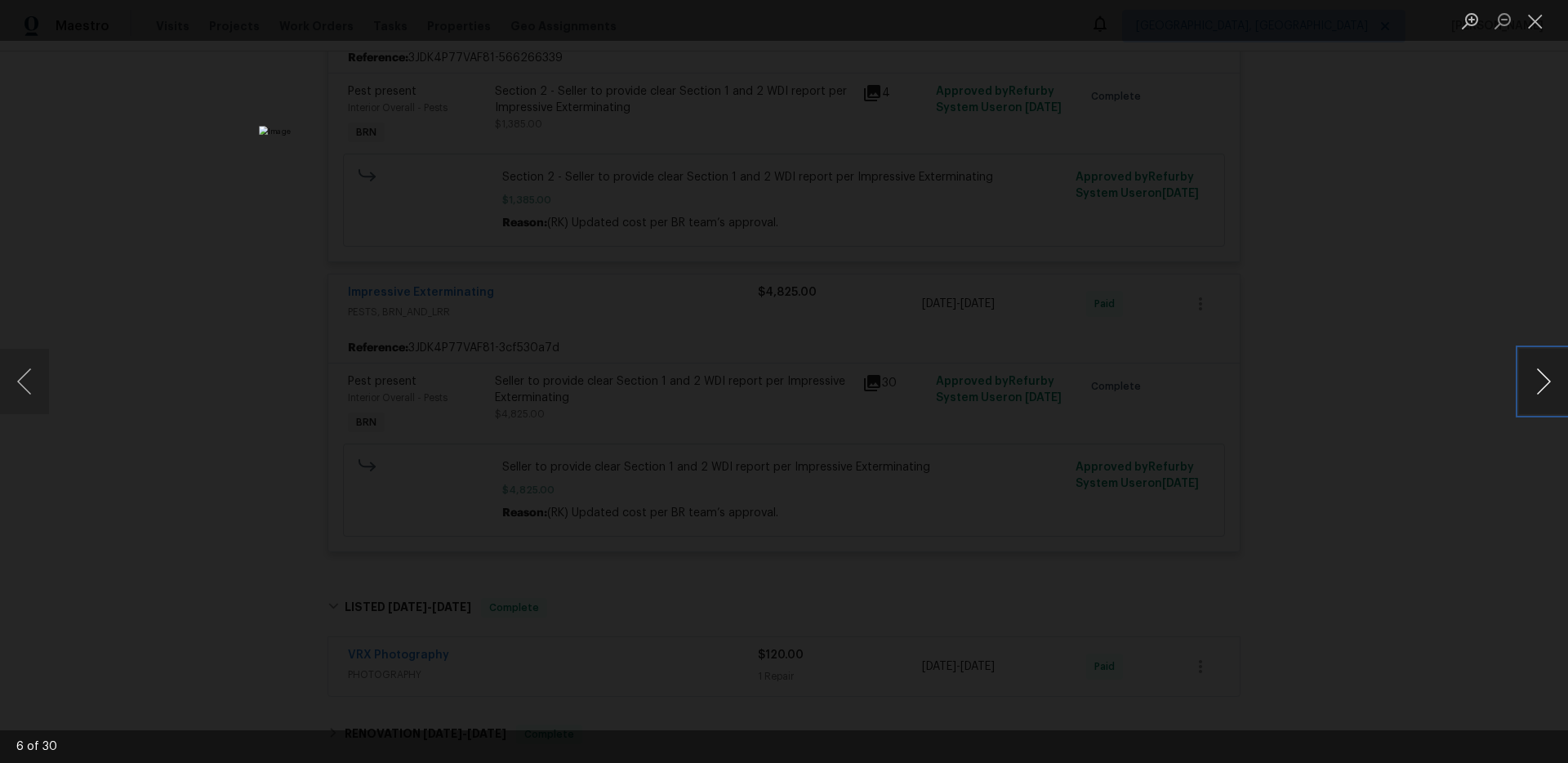
click at [1541, 372] on button "Next image" at bounding box center [1544, 381] width 49 height 65
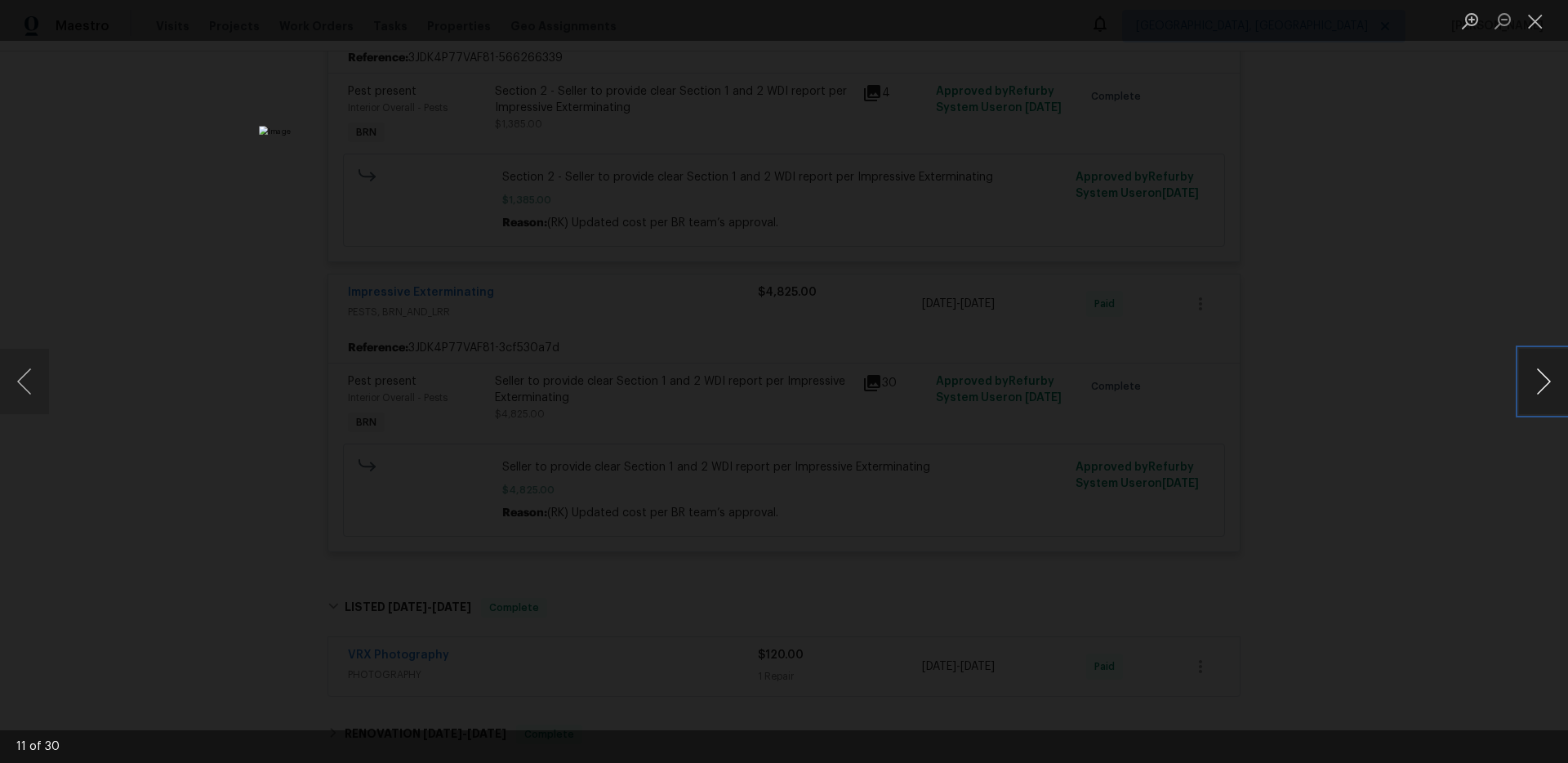
click at [1541, 372] on button "Next image" at bounding box center [1544, 381] width 49 height 65
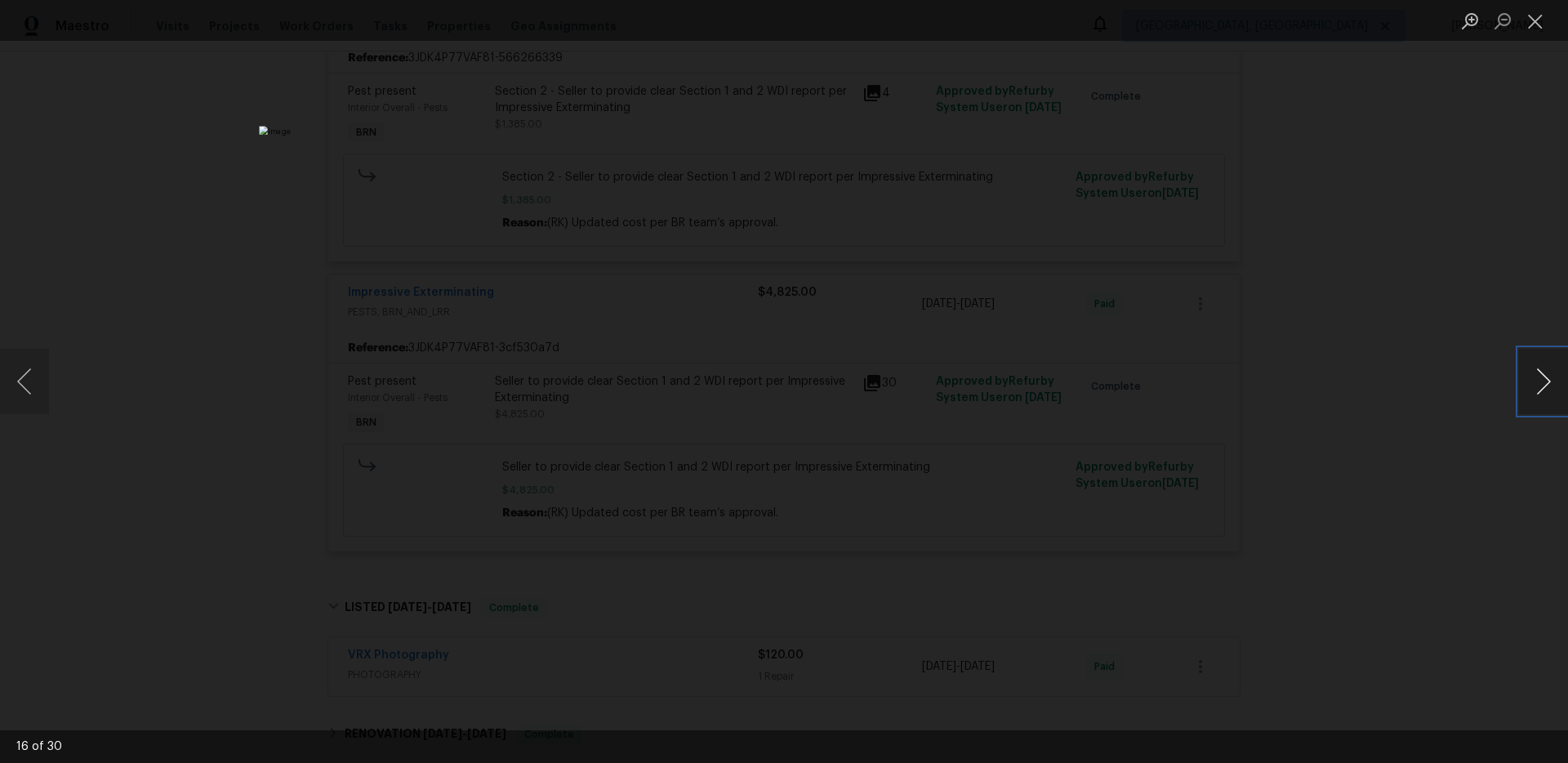
click at [1541, 372] on button "Next image" at bounding box center [1544, 381] width 49 height 65
click at [942, 385] on img "Lightbox" at bounding box center [784, 381] width 1050 height 511
click at [1168, 393] on div "Lightbox" at bounding box center [784, 381] width 1568 height 763
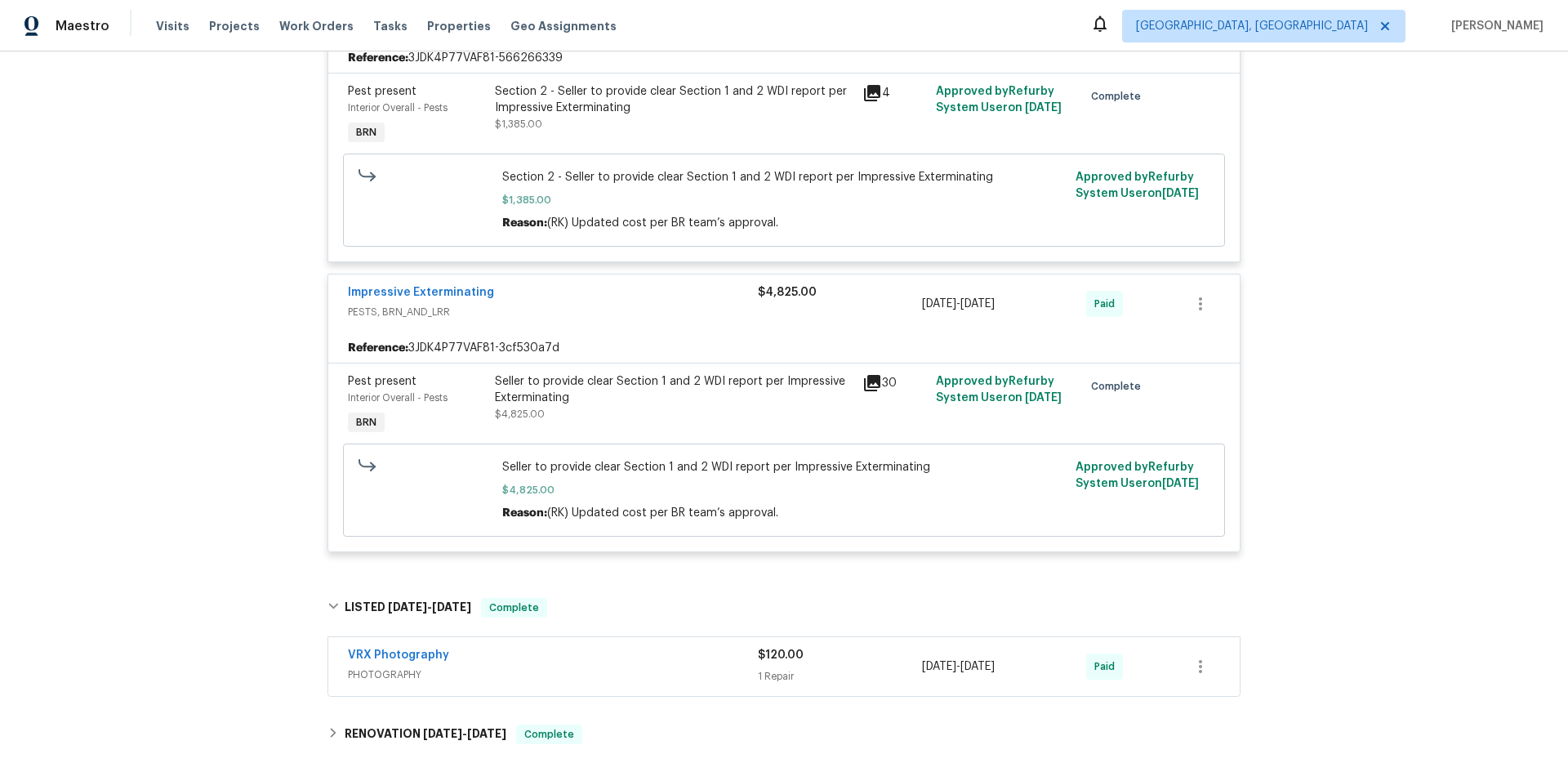
scroll to position [0, 0]
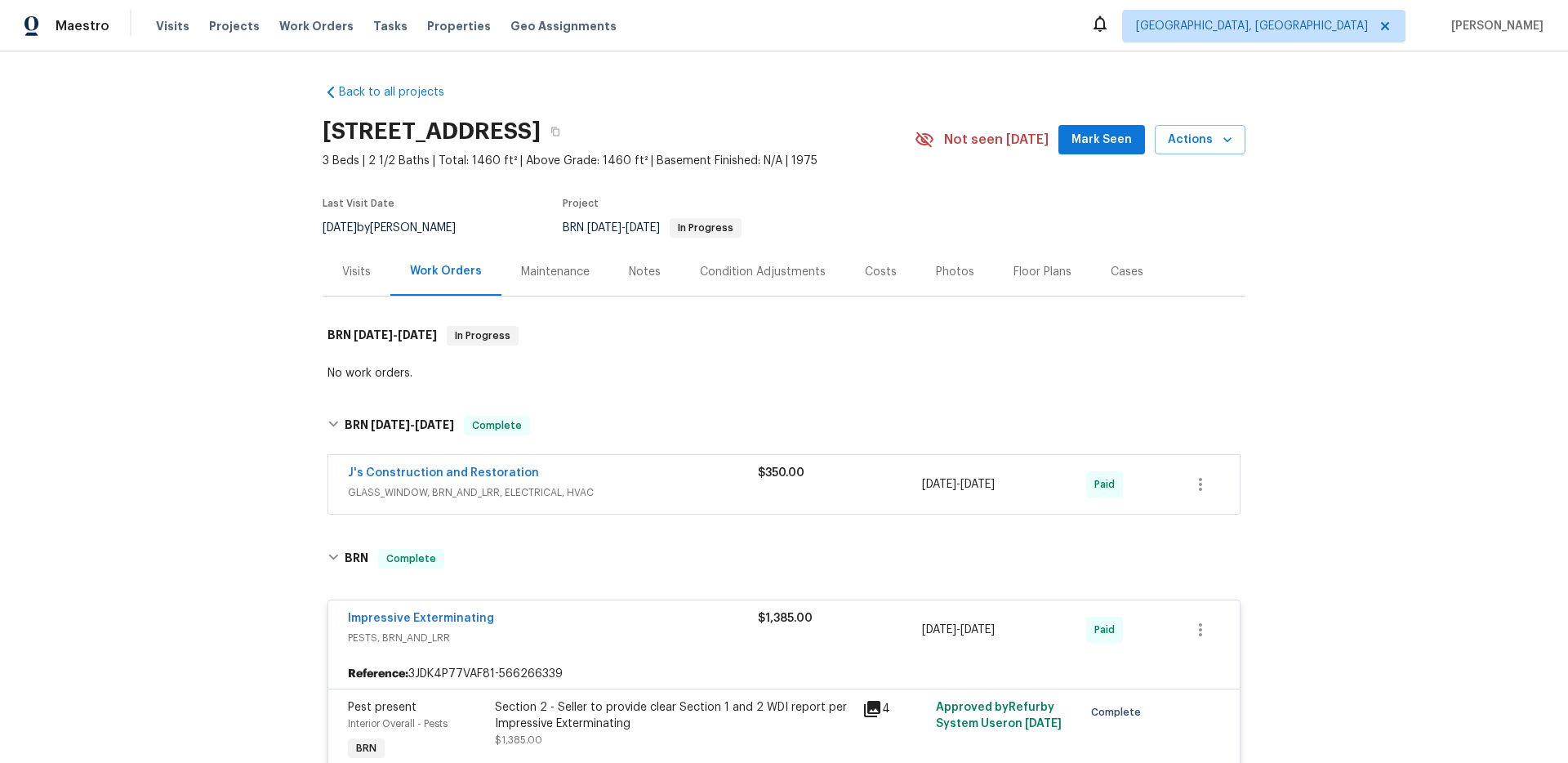
click at [985, 36] on div "Maestro Visits Projects Work Orders Tasks Properties Geo Assignments Albuquerqu…" at bounding box center [784, 25] width 1568 height 52
click at [181, 238] on div "Back to all projects 5626 Spyglass Ln, Citrus Heights, CA 95610 3 Beds | 2 1/2 …" at bounding box center [784, 407] width 1568 height 711
